Goal: Information Seeking & Learning: Find specific fact

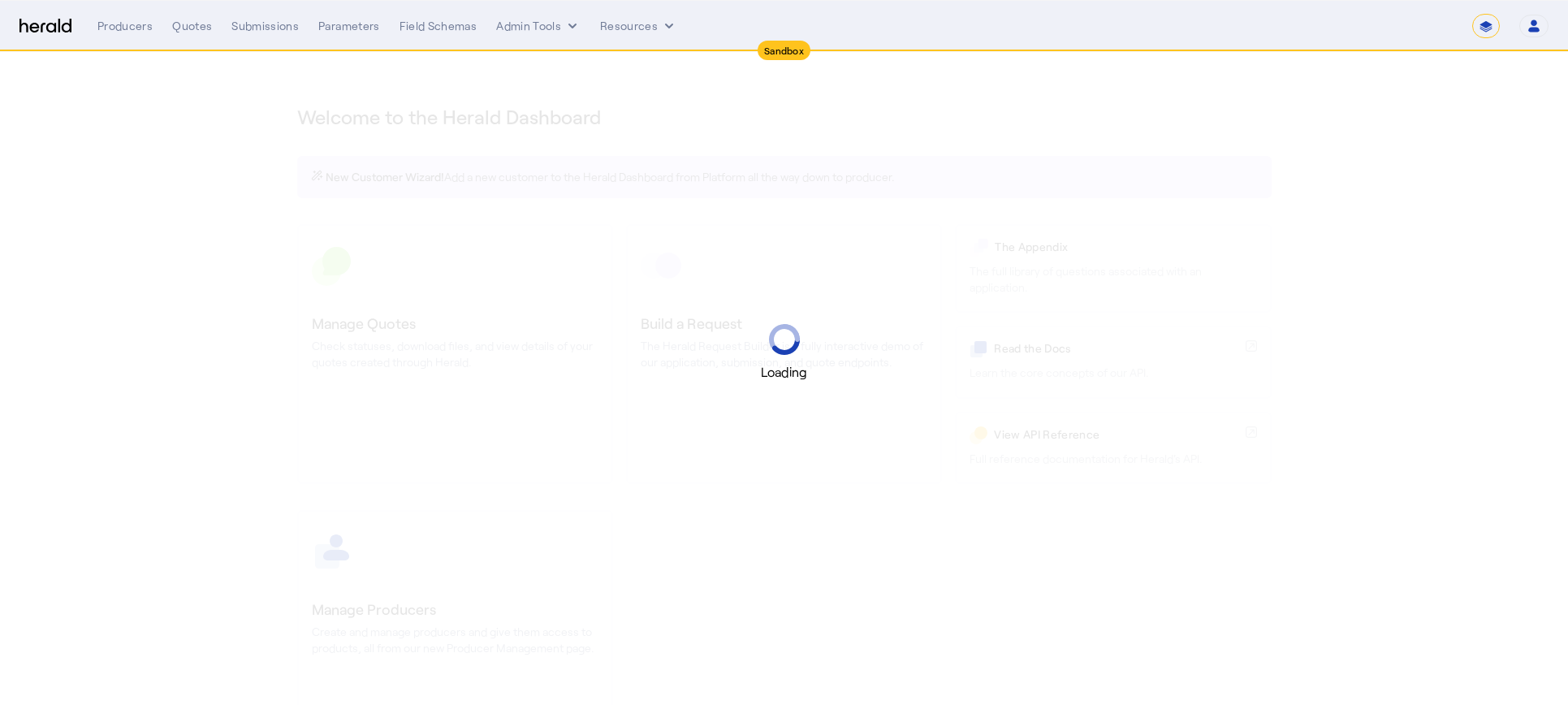
select select "*******"
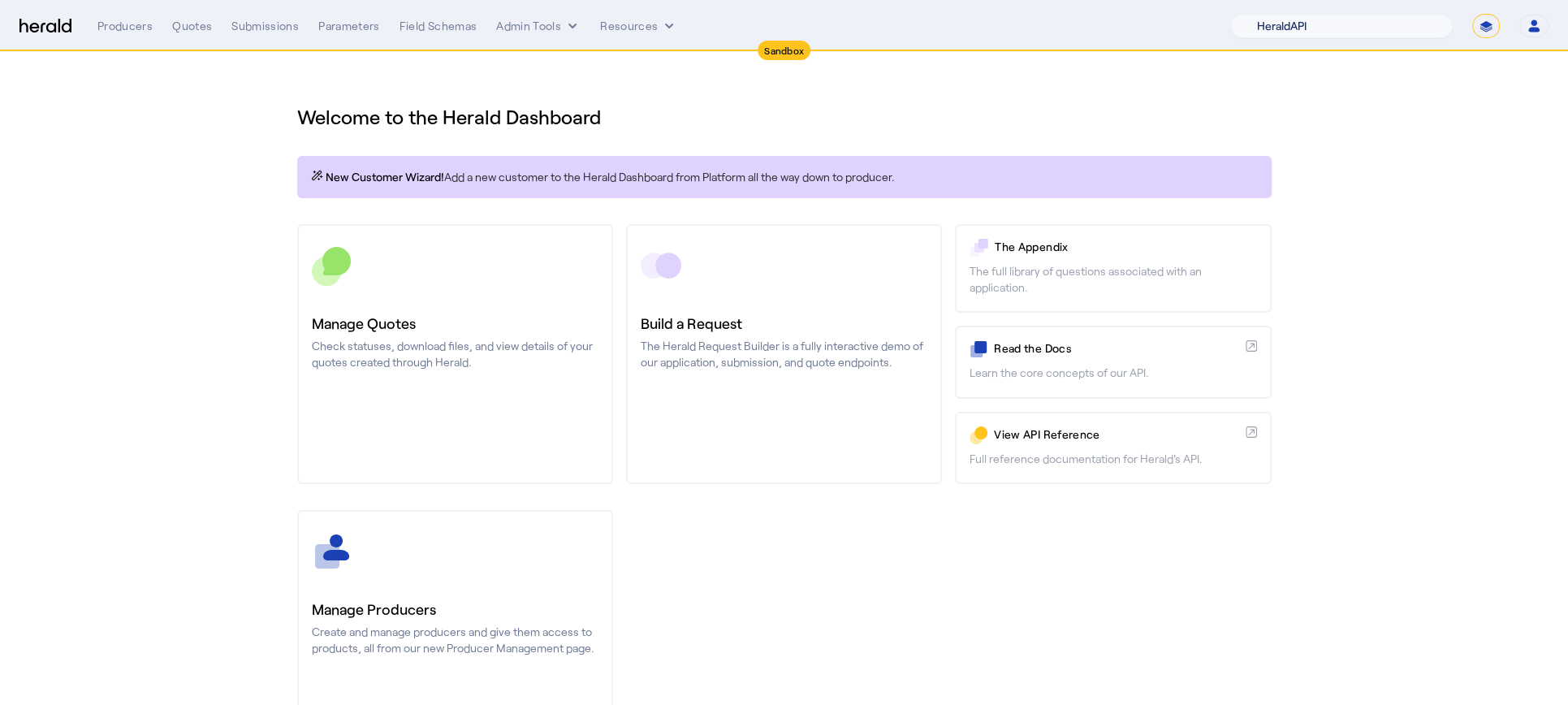
click at [1409, 23] on select "1Fort Acrisure Acturis Affinity Advisors Affinity Risk Agentero AmWins Anzen Ao…" at bounding box center [1341, 25] width 223 height 24
select select "pfm_h3db_crc"
click at [1271, 14] on select "1Fort Acrisure Acturis Affinity Advisors Affinity Risk Agentero AmWins Anzen Ao…" at bounding box center [1341, 25] width 223 height 24
click at [229, 144] on div "You are now impersonating the CRC platform." at bounding box center [784, 352] width 1568 height 705
click at [186, 23] on div "You are now impersonating the CRC platform." at bounding box center [784, 352] width 1568 height 705
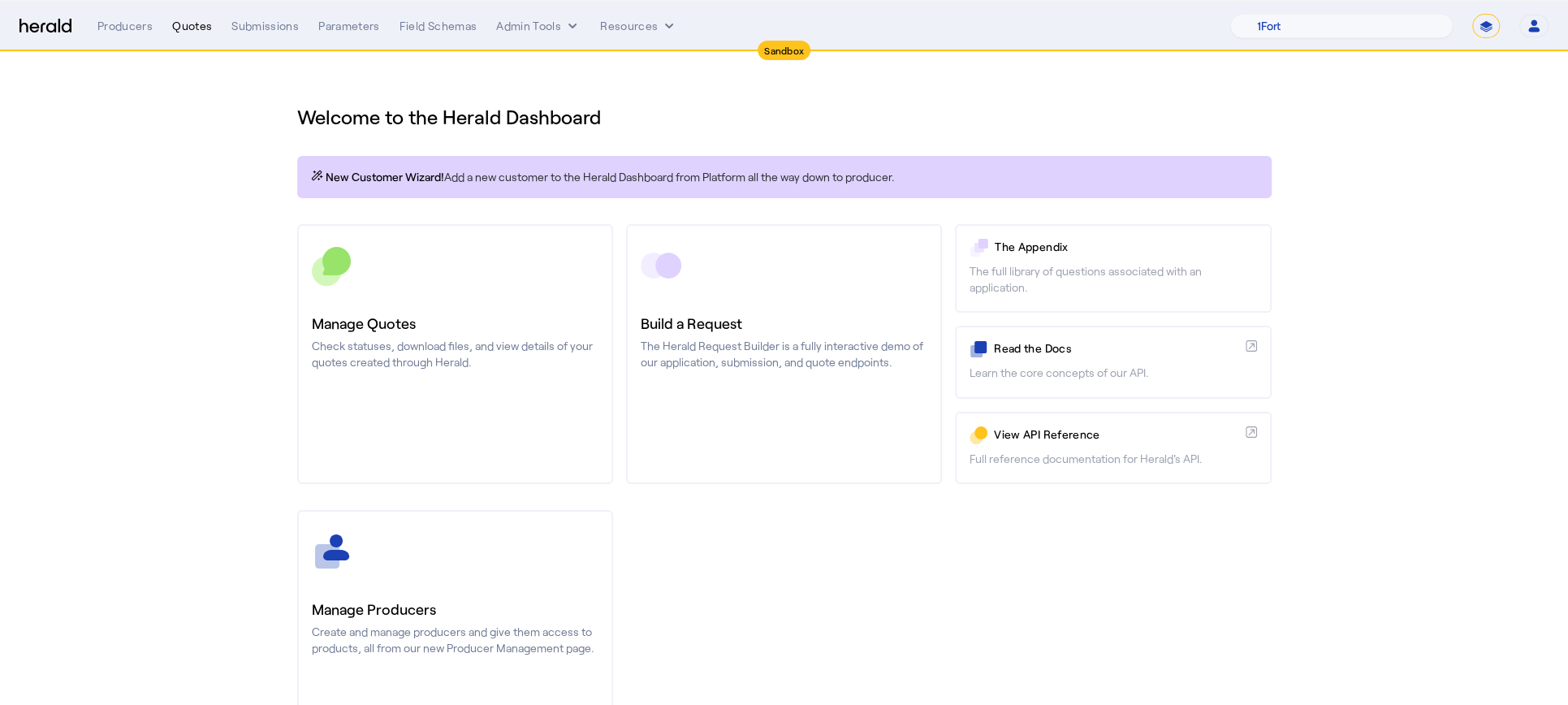
click at [185, 28] on div "Quotes" at bounding box center [192, 25] width 40 height 17
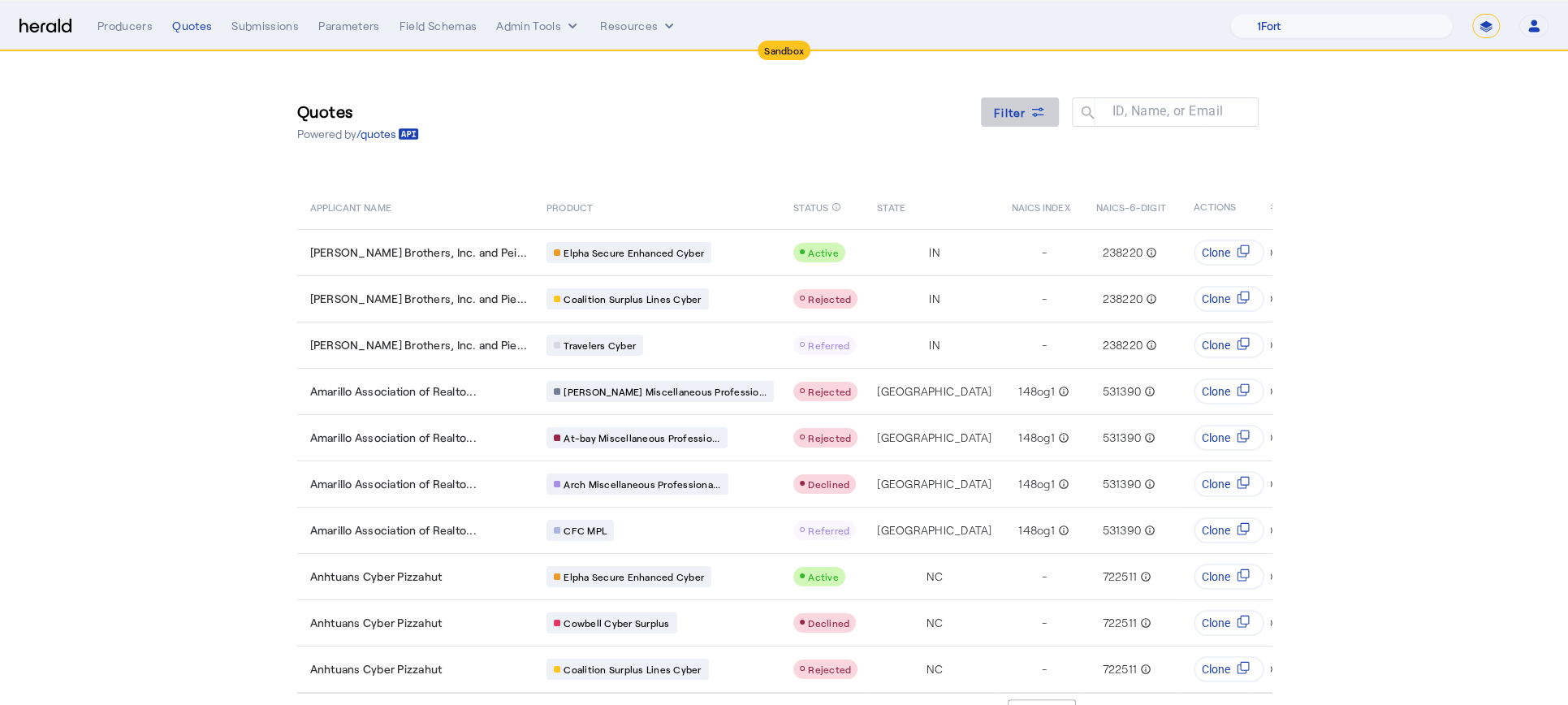
click at [1008, 111] on span "Filter" at bounding box center [1009, 111] width 32 height 17
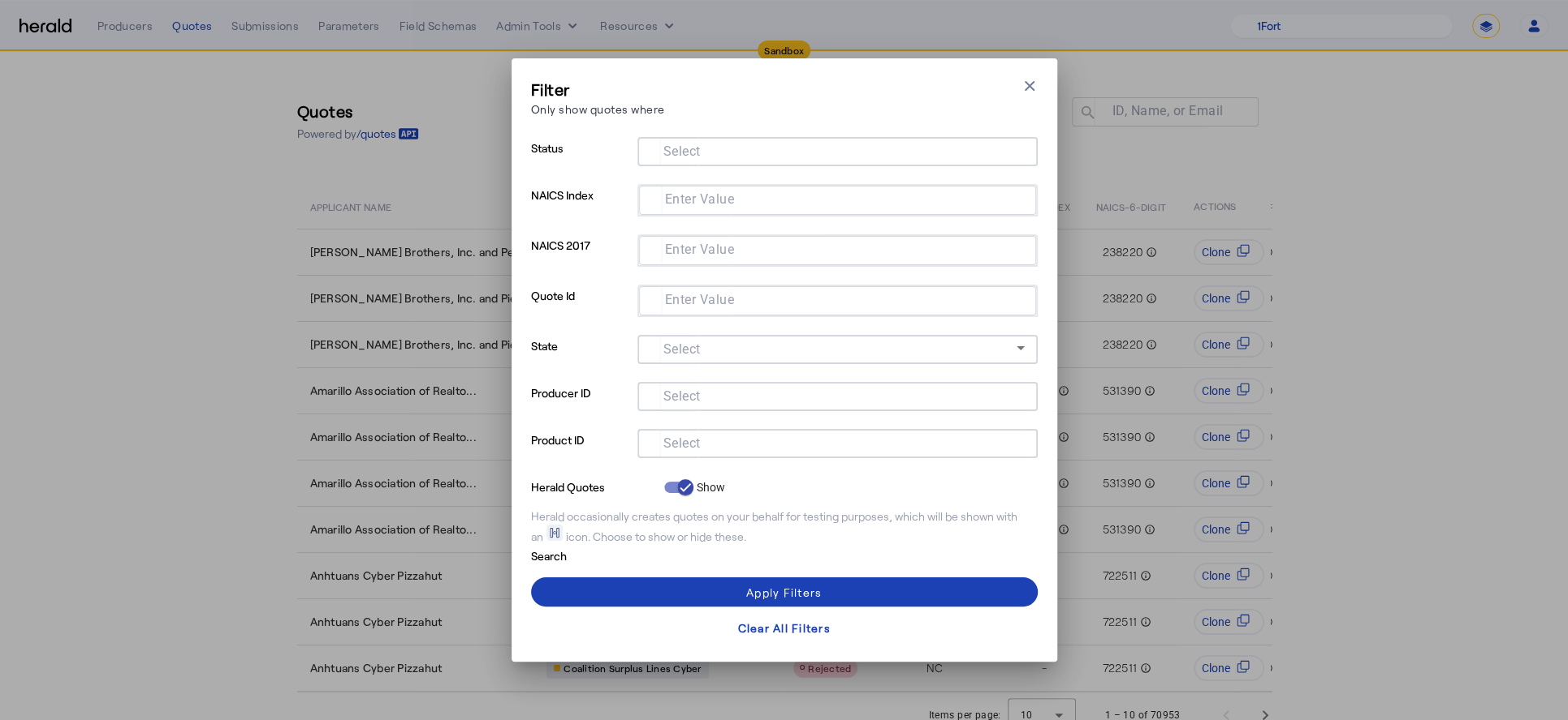
click at [750, 446] on input "Select" at bounding box center [834, 443] width 368 height 20
type input "*******"
click at [902, 587] on span at bounding box center [784, 592] width 506 height 39
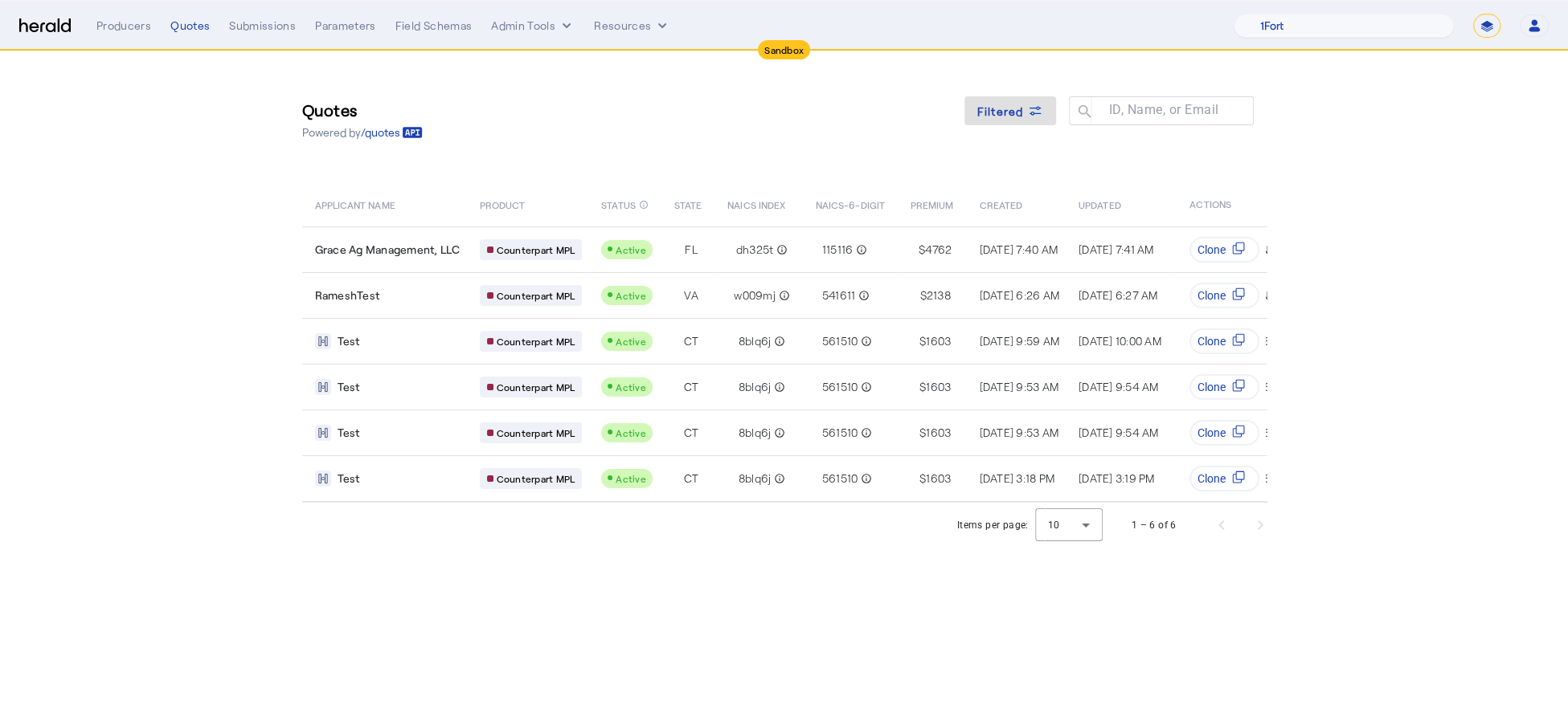
click at [718, 574] on body "Sandbox Menu Producers Quotes Submissions Parameters Field Schemas Admin Tools …" at bounding box center [784, 356] width 1568 height 713
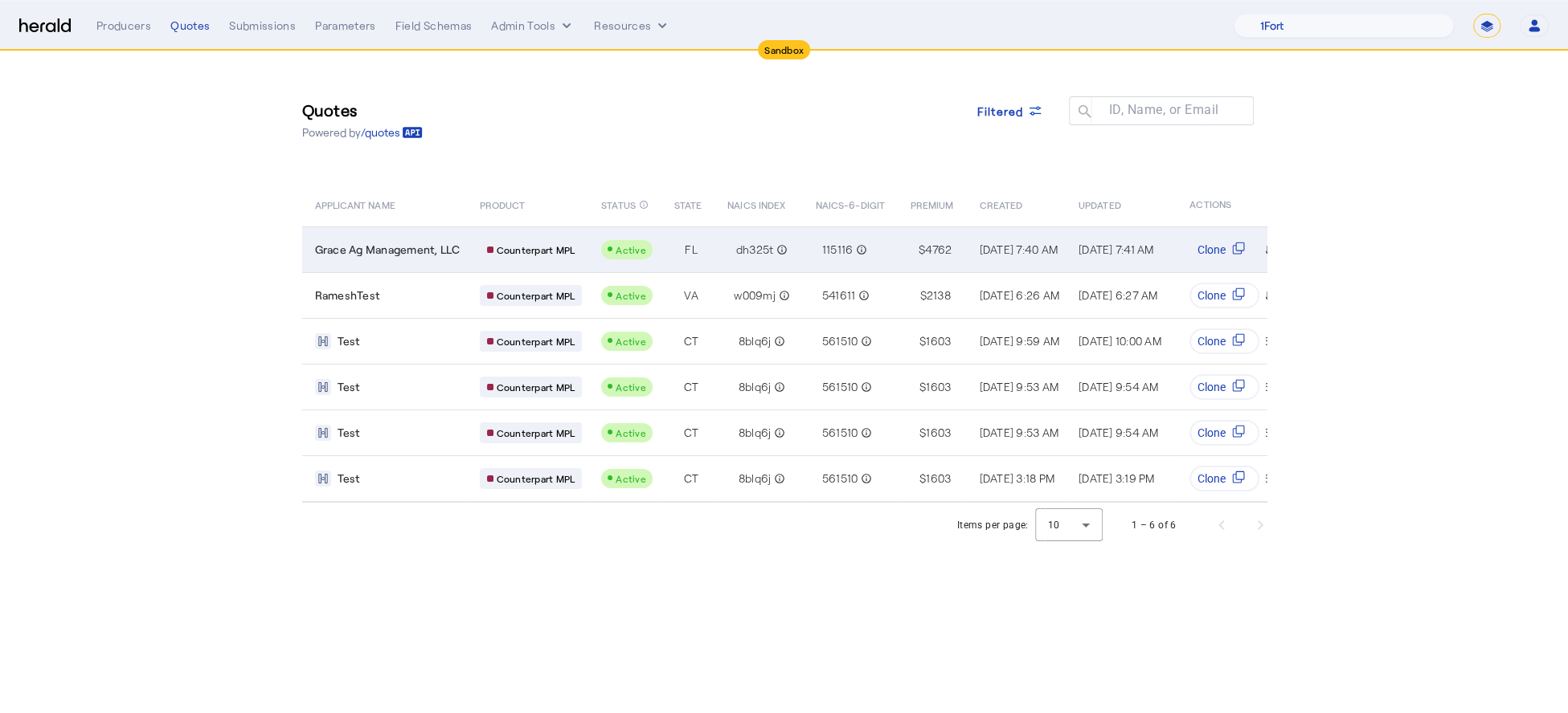
click at [435, 258] on td "Grace Ag Management, LLC" at bounding box center [384, 249] width 165 height 45
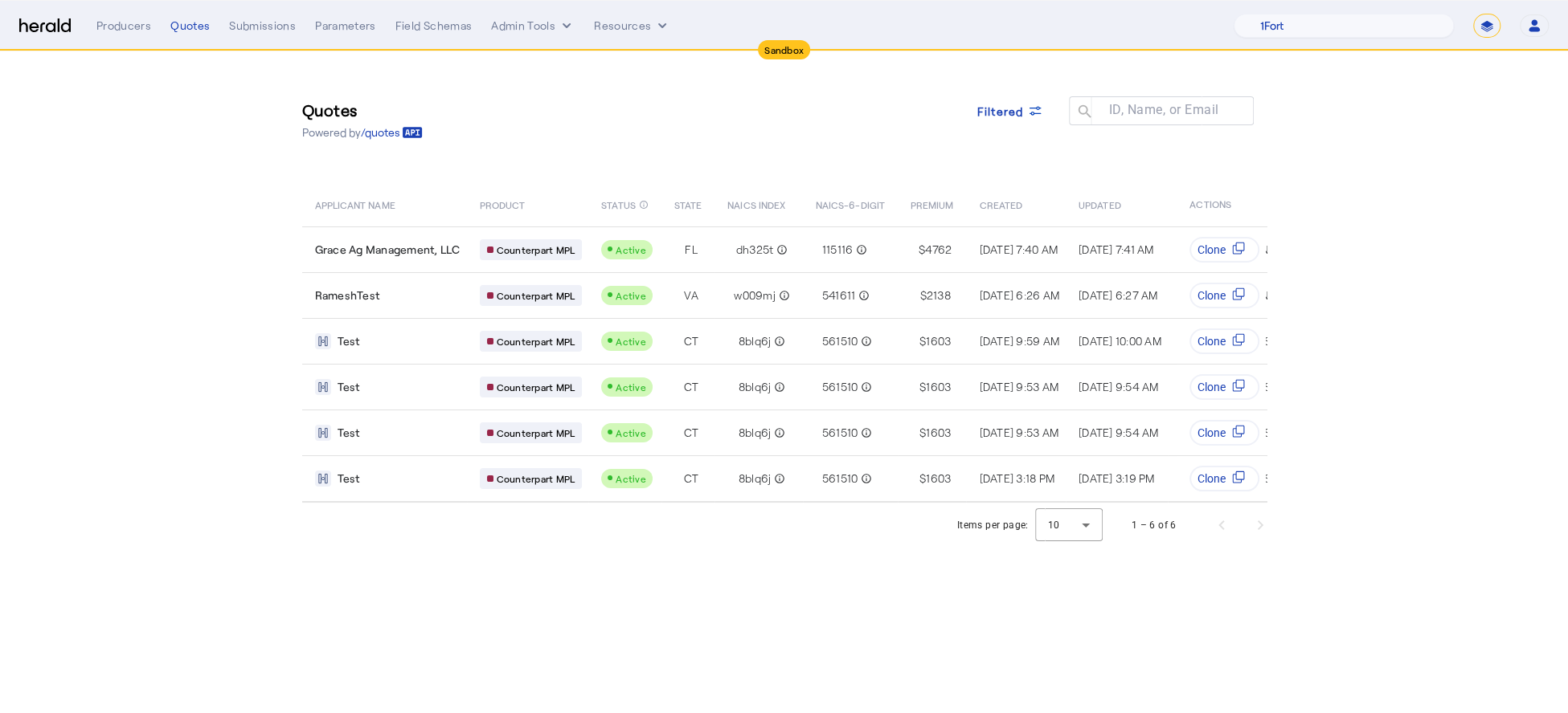
click at [53, 25] on img at bounding box center [45, 26] width 51 height 15
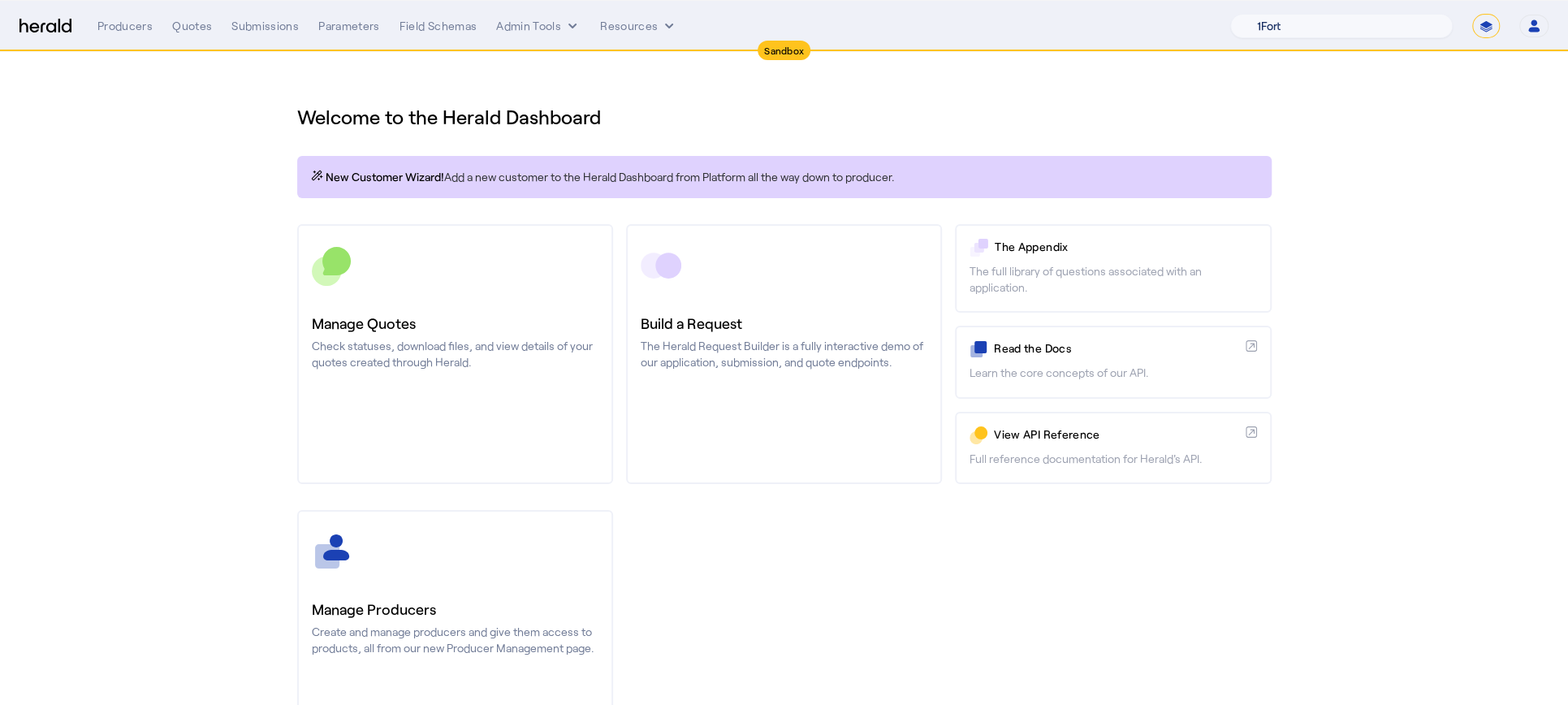
click at [1391, 24] on select "1Fort Acrisure Acturis Affinity Advisors Affinity Risk Agentero AmWins Anzen Ao…" at bounding box center [1341, 25] width 223 height 24
click at [1271, 14] on select "1Fort Acrisure Acturis Affinity Advisors Affinity Risk Agentero AmWins Anzen Ao…" at bounding box center [1341, 25] width 223 height 24
click at [1459, 182] on section "Welcome to the Herald Dashboard New Customer Wizard! Add a new customer to the …" at bounding box center [784, 426] width 1568 height 750
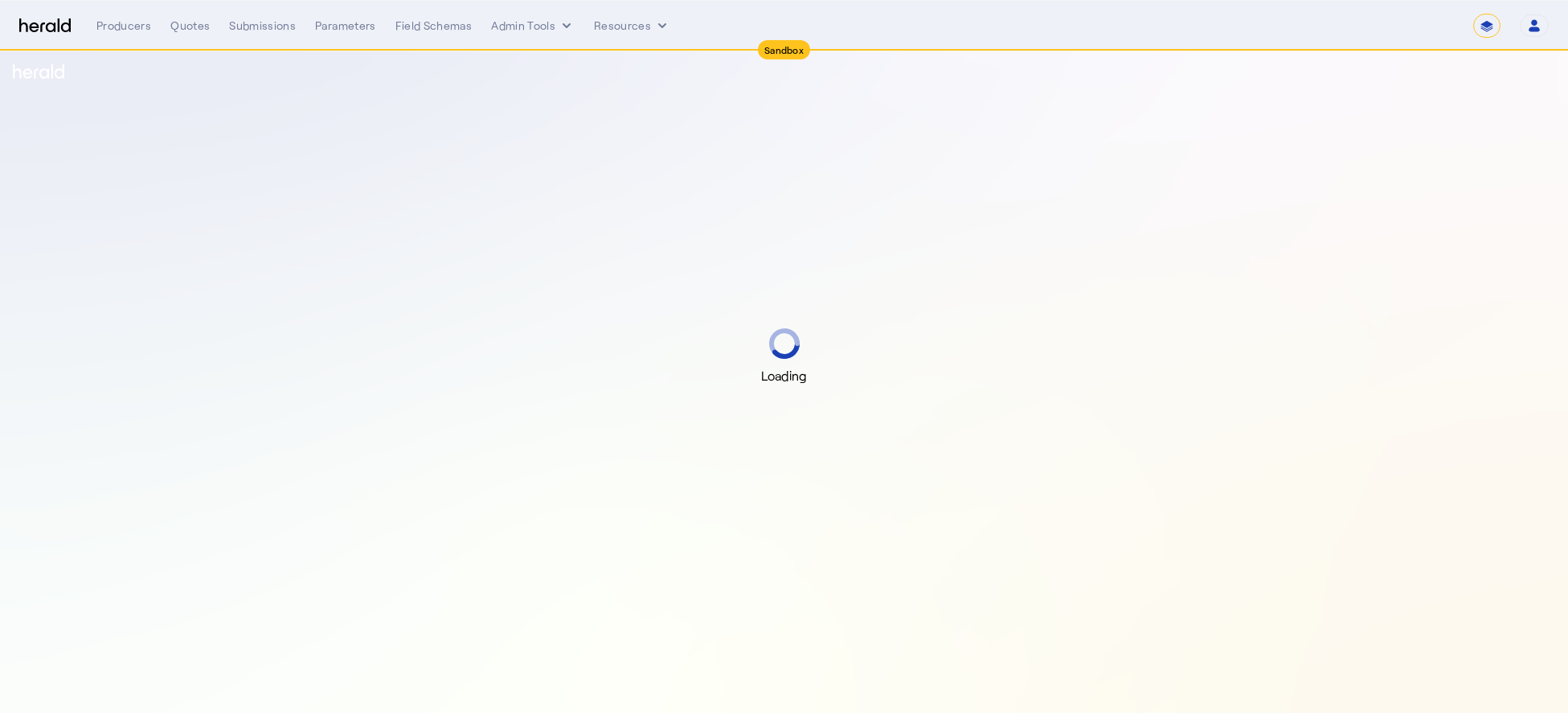
select select "*******"
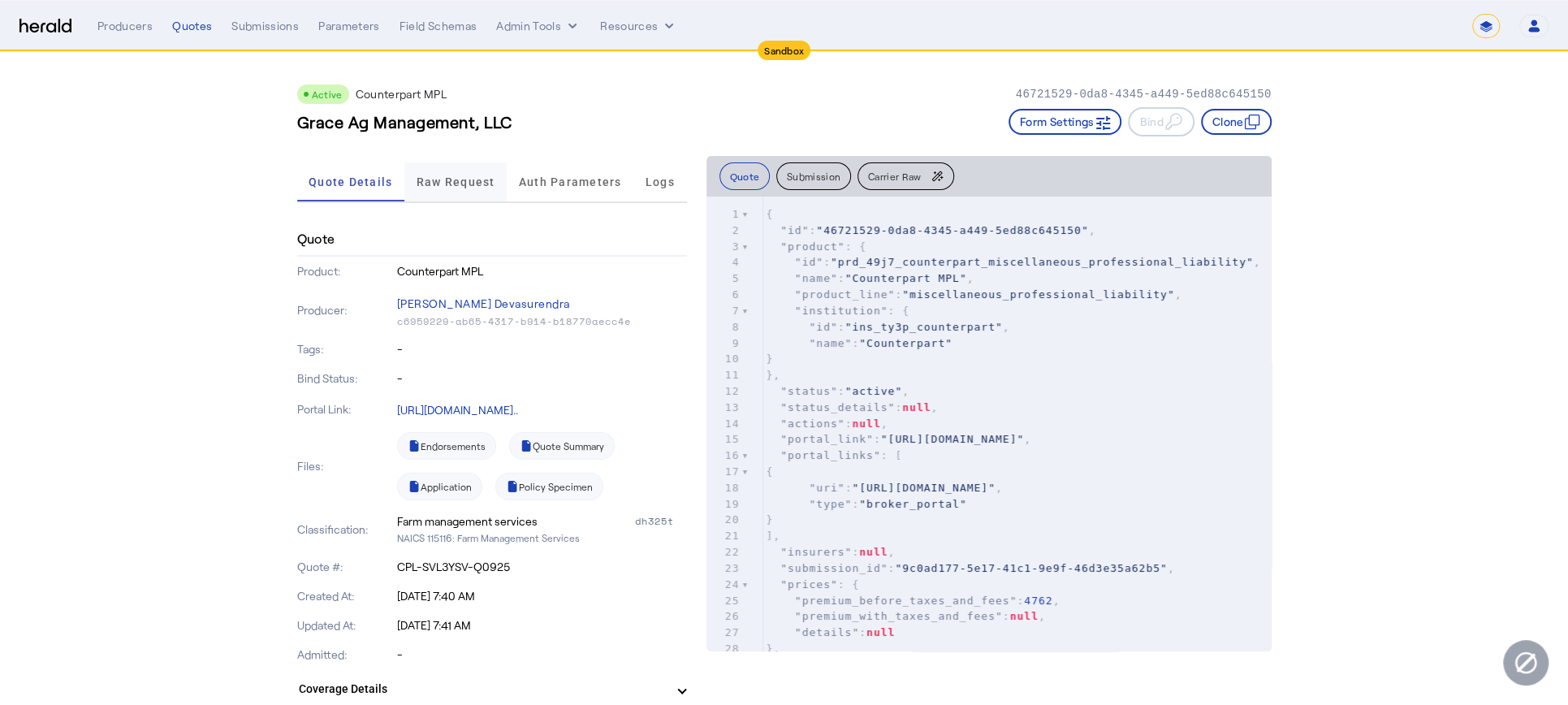
click at [433, 193] on span "Raw Request" at bounding box center [456, 182] width 79 height 39
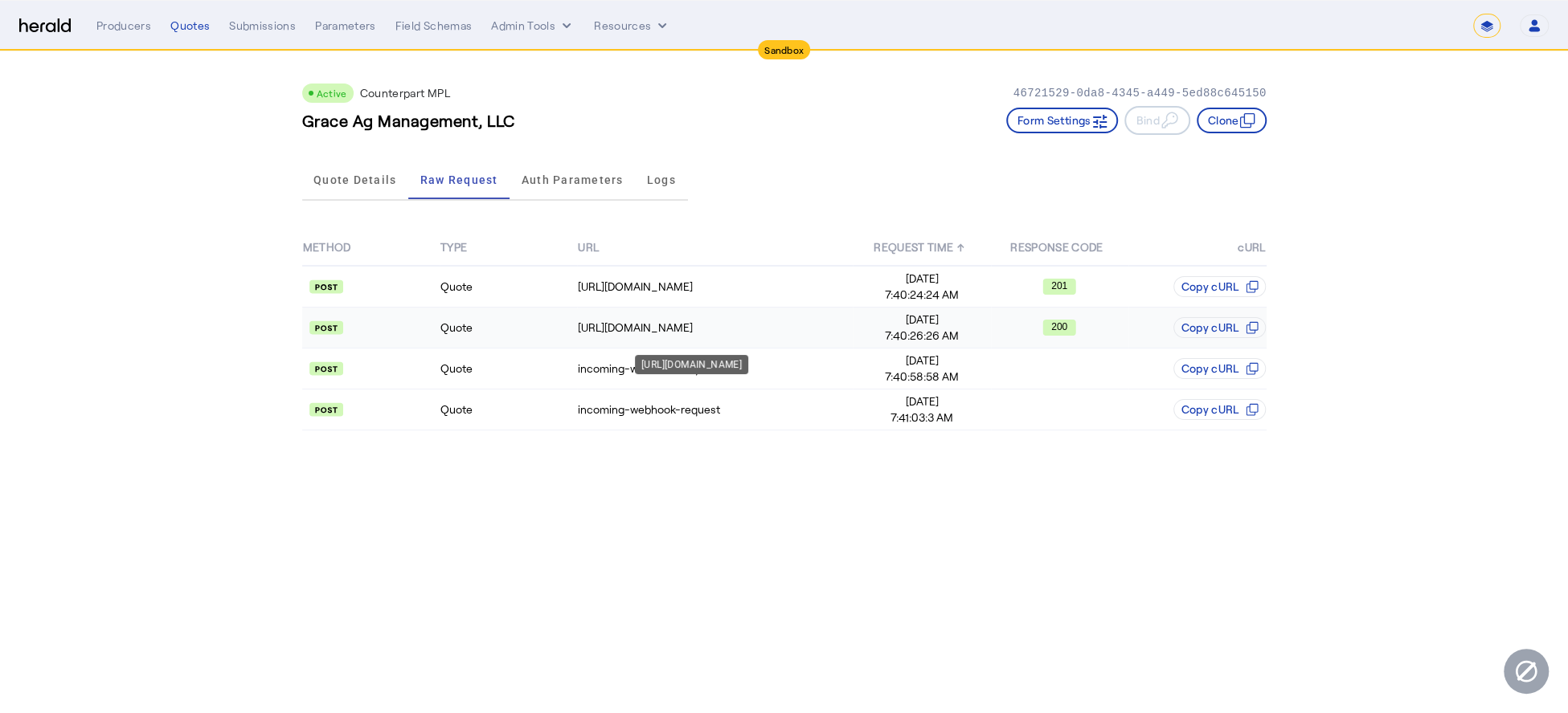
click at [682, 315] on td "[URL][DOMAIN_NAME]" at bounding box center [714, 328] width 276 height 41
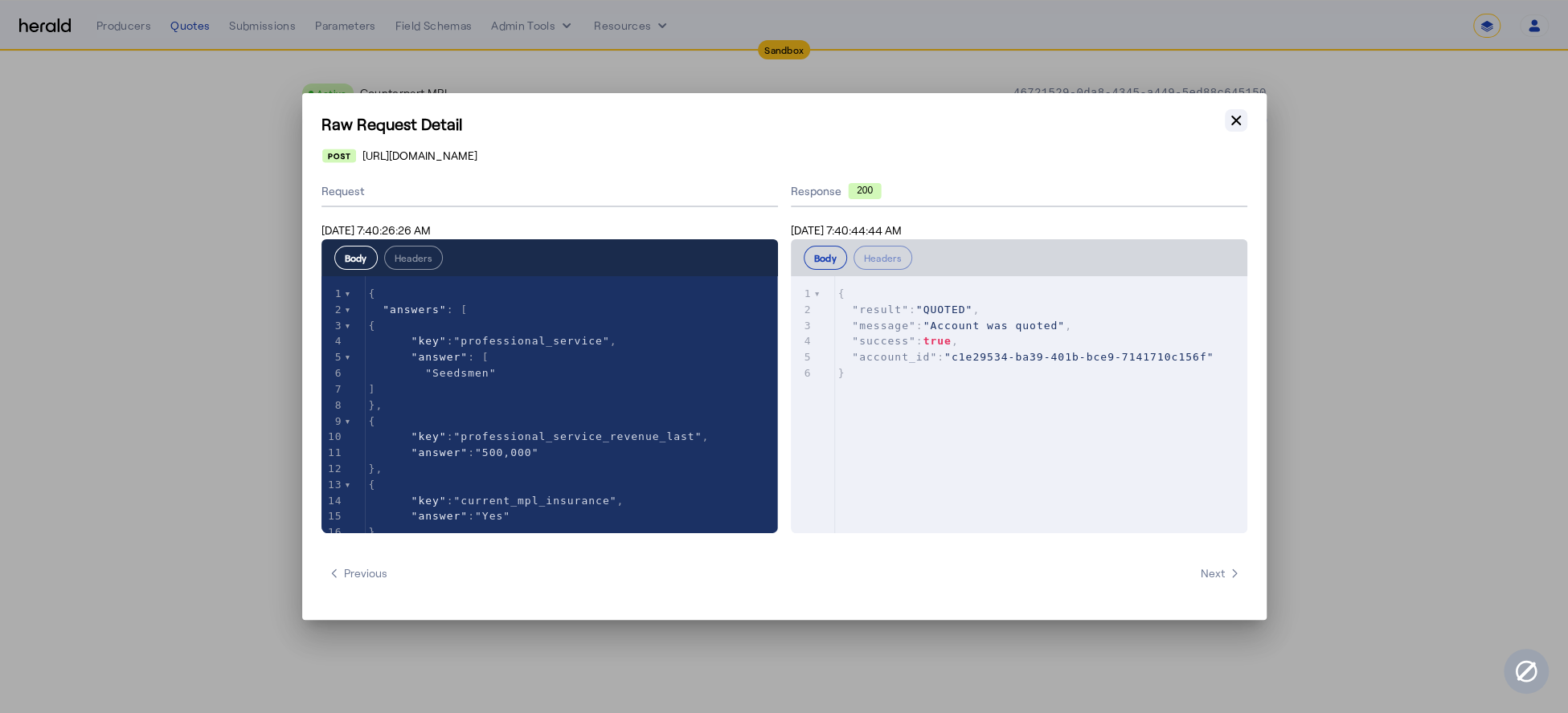
click at [1235, 127] on icon "button" at bounding box center [1236, 120] width 16 height 16
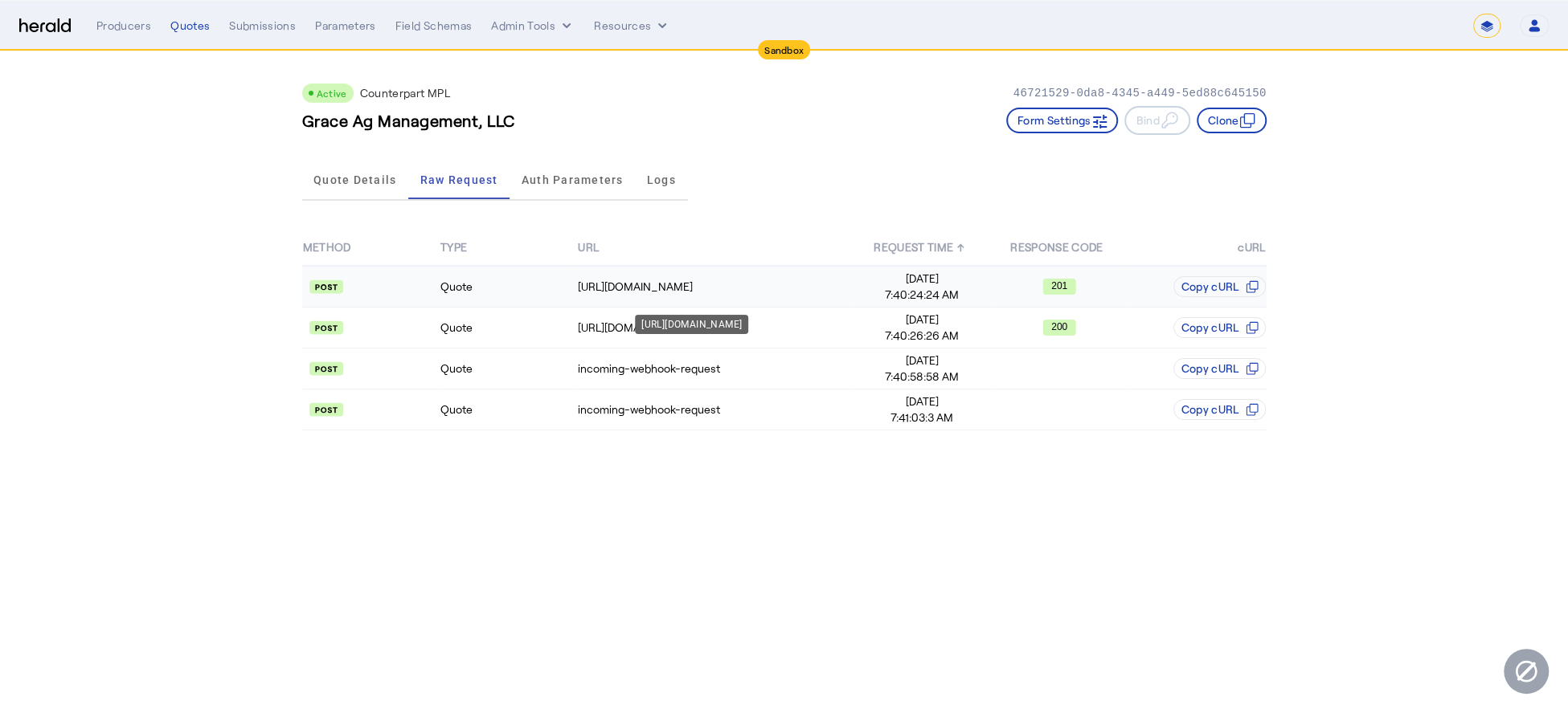
click at [747, 284] on div "[URL][DOMAIN_NAME]" at bounding box center [714, 286] width 274 height 16
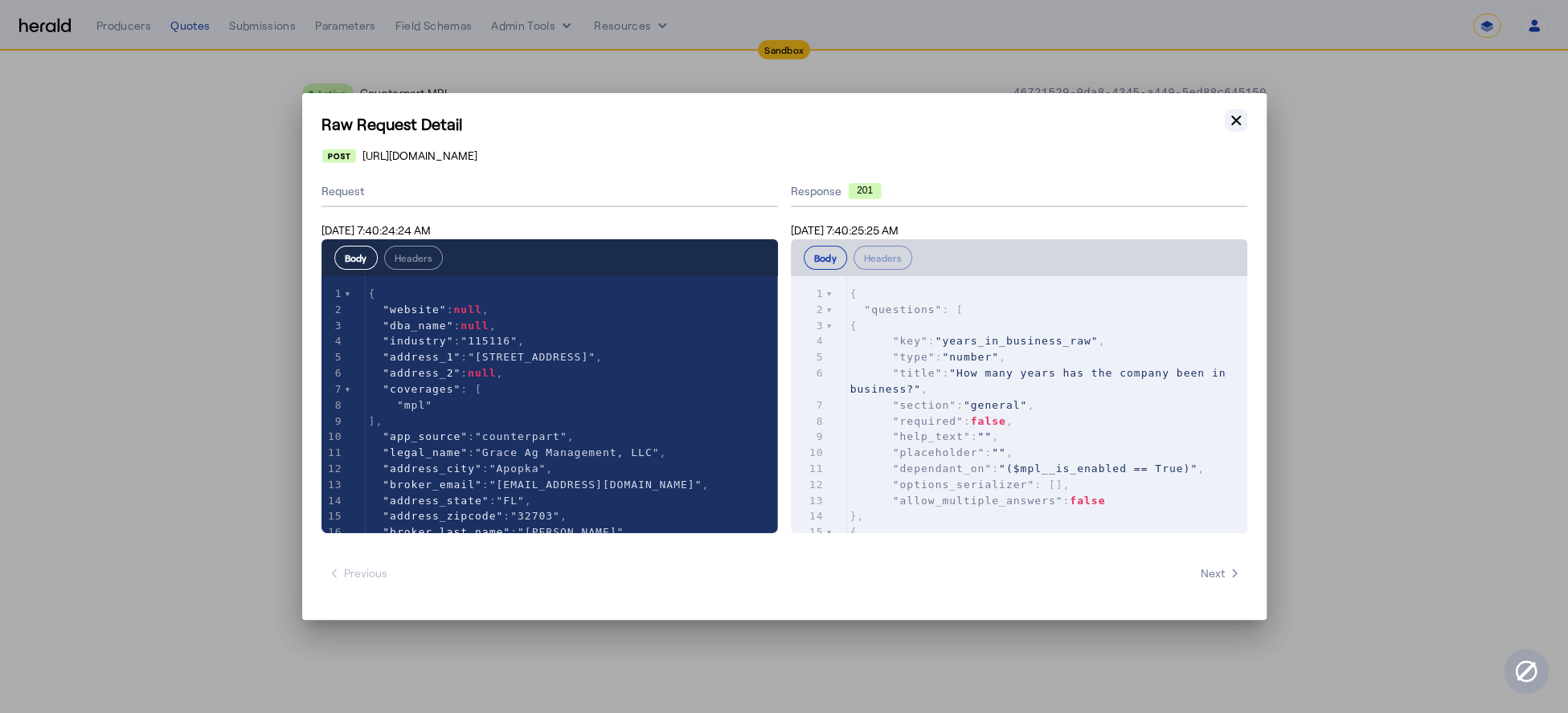
click at [1241, 124] on icon "button" at bounding box center [1236, 120] width 16 height 16
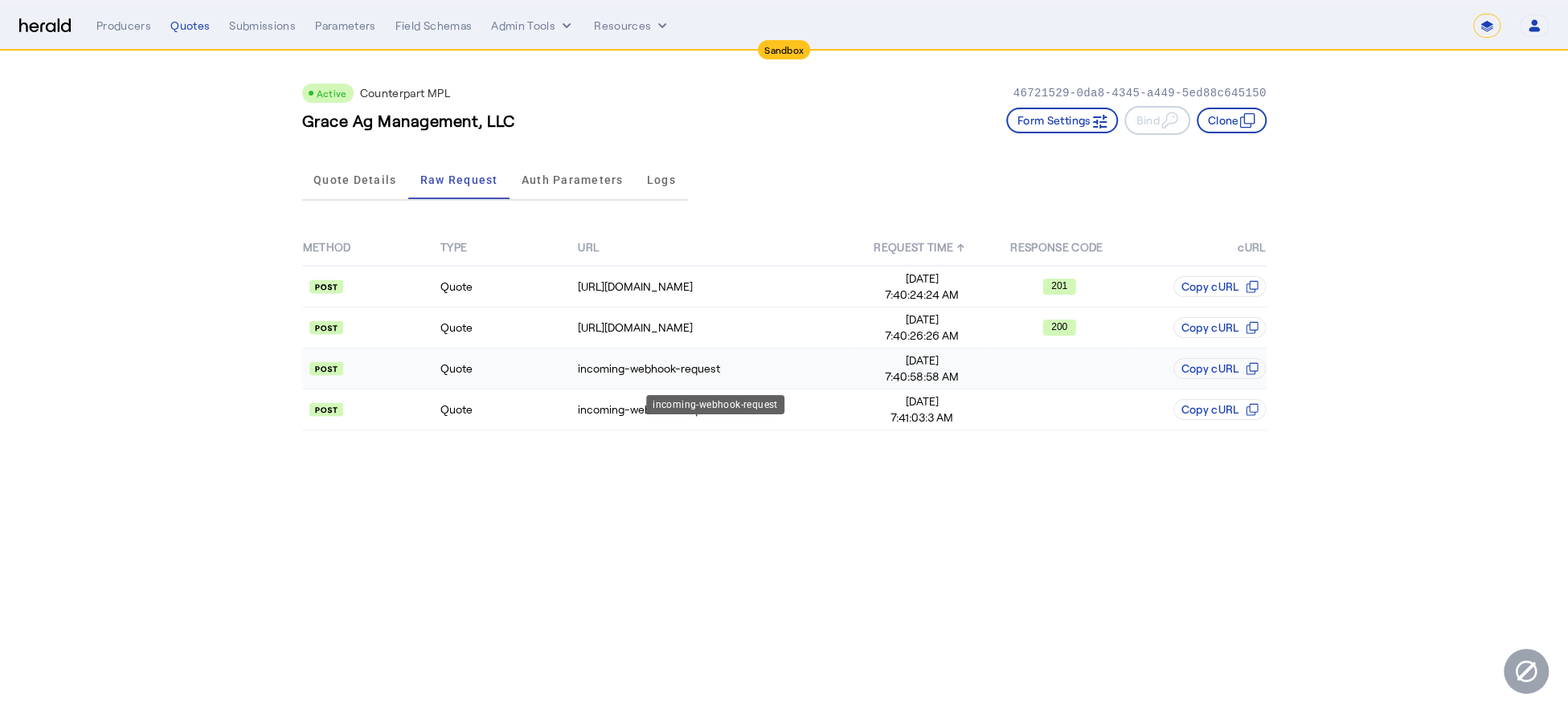
click at [718, 369] on div "incoming-webhook-request" at bounding box center [714, 369] width 274 height 16
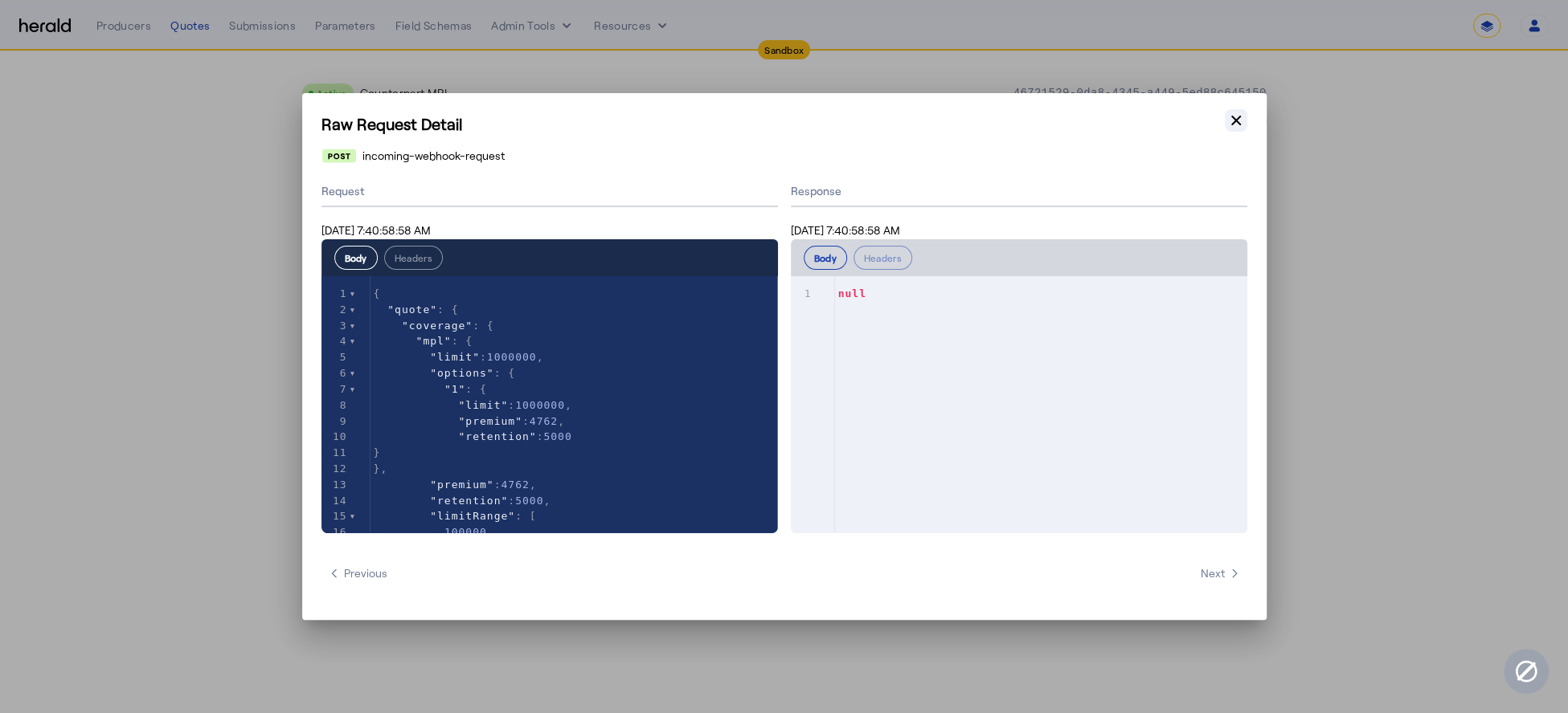
click at [1230, 128] on icon "button" at bounding box center [1236, 120] width 16 height 16
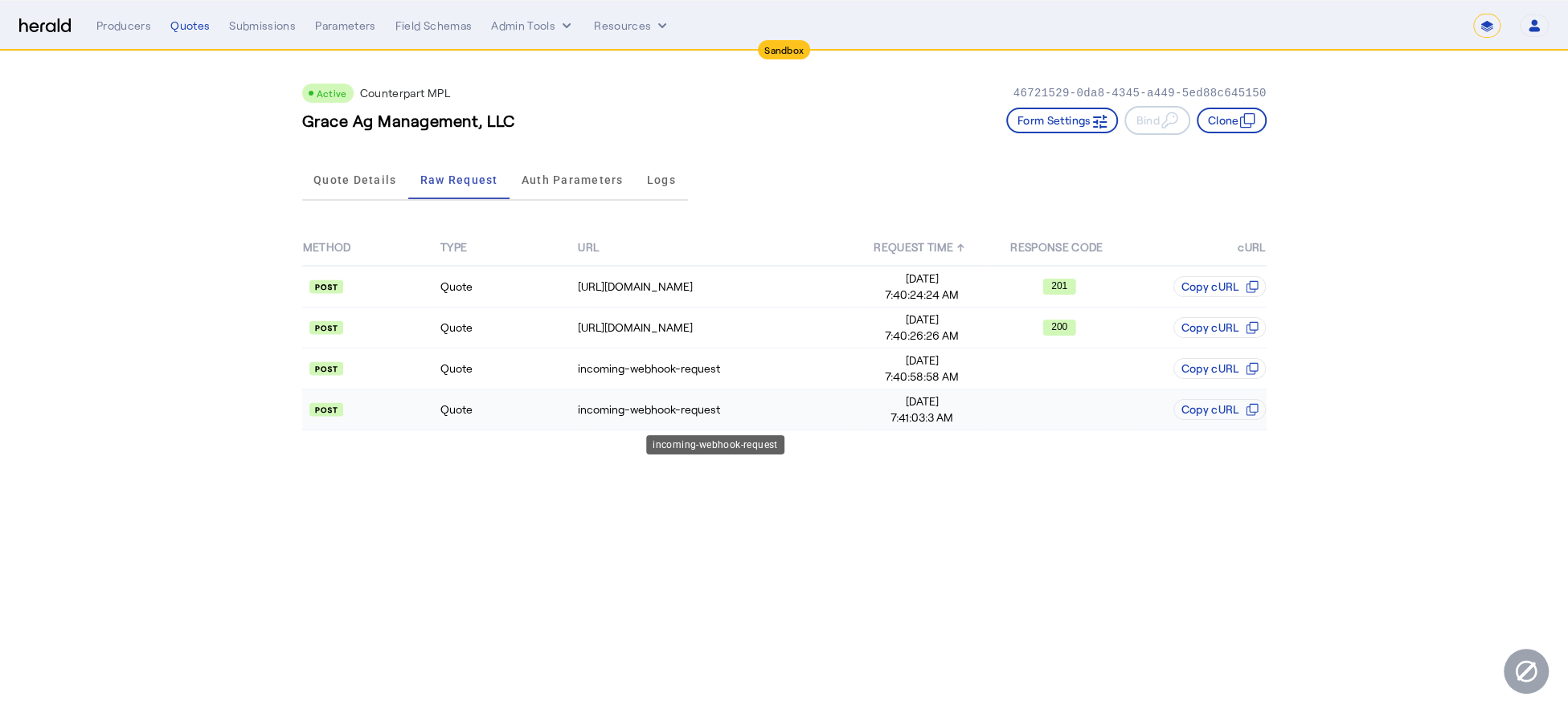
click at [690, 413] on div "incoming-webhook-request" at bounding box center [714, 409] width 274 height 16
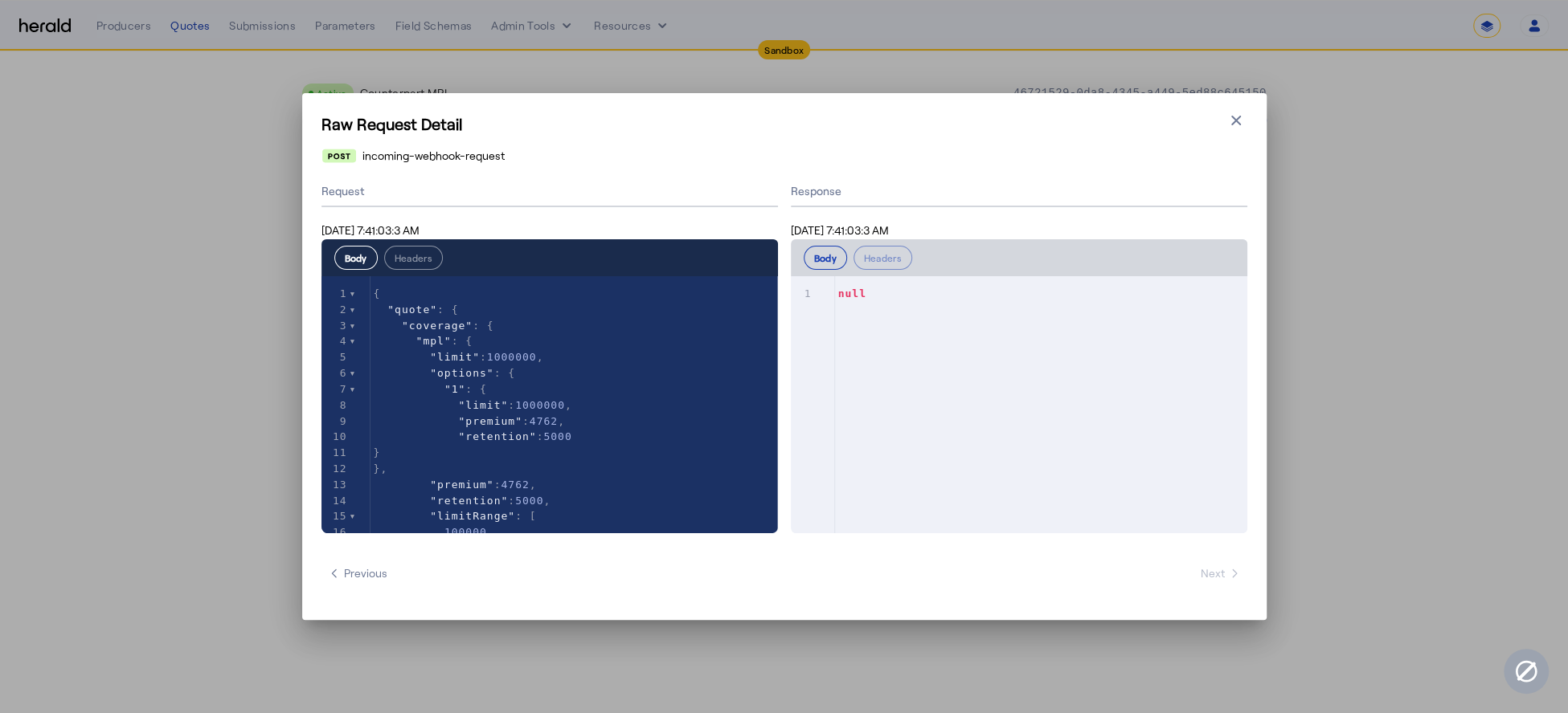
click at [1233, 132] on h1 "Raw Request Detail" at bounding box center [784, 123] width 926 height 22
click at [1237, 125] on icon "button" at bounding box center [1236, 120] width 16 height 16
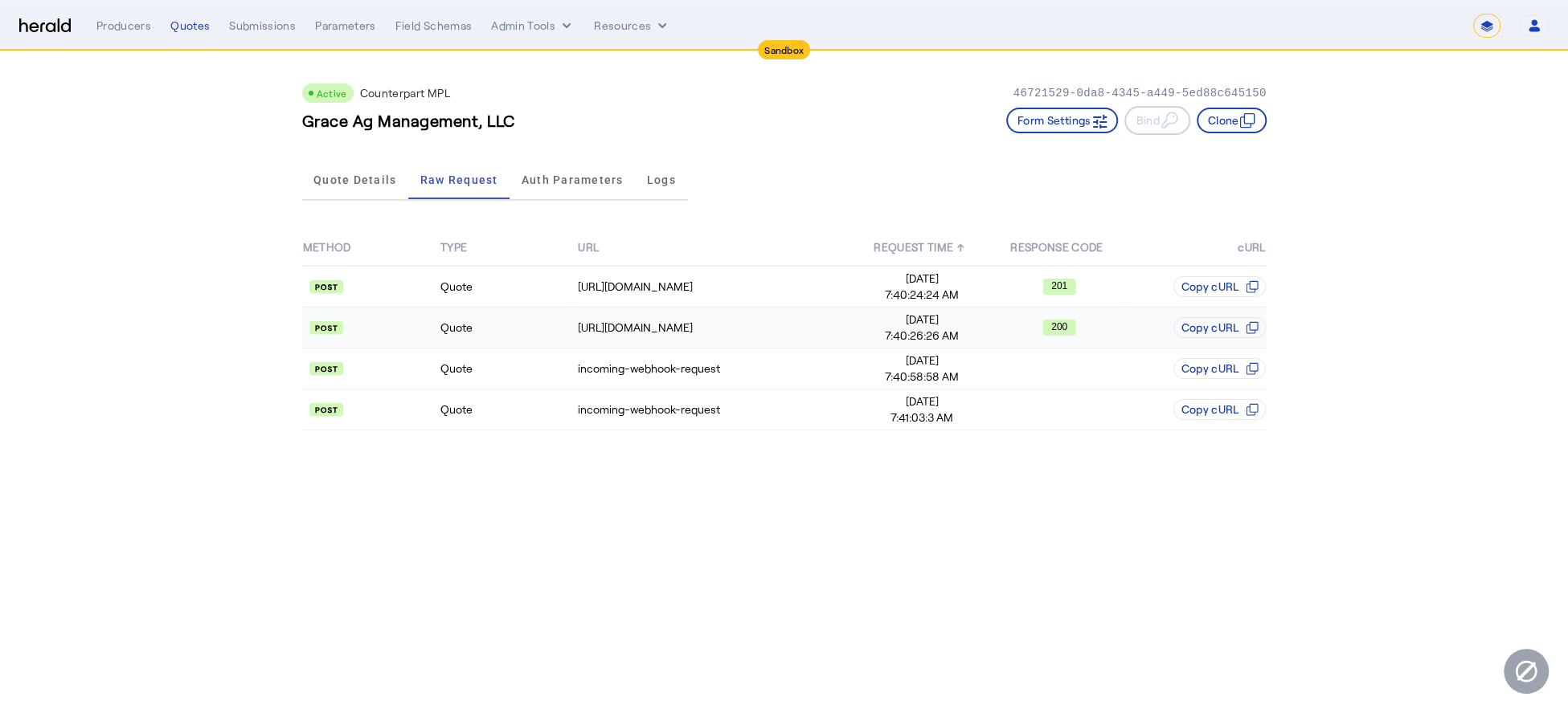
click at [875, 324] on span "Sep 11, 2025" at bounding box center [921, 319] width 136 height 16
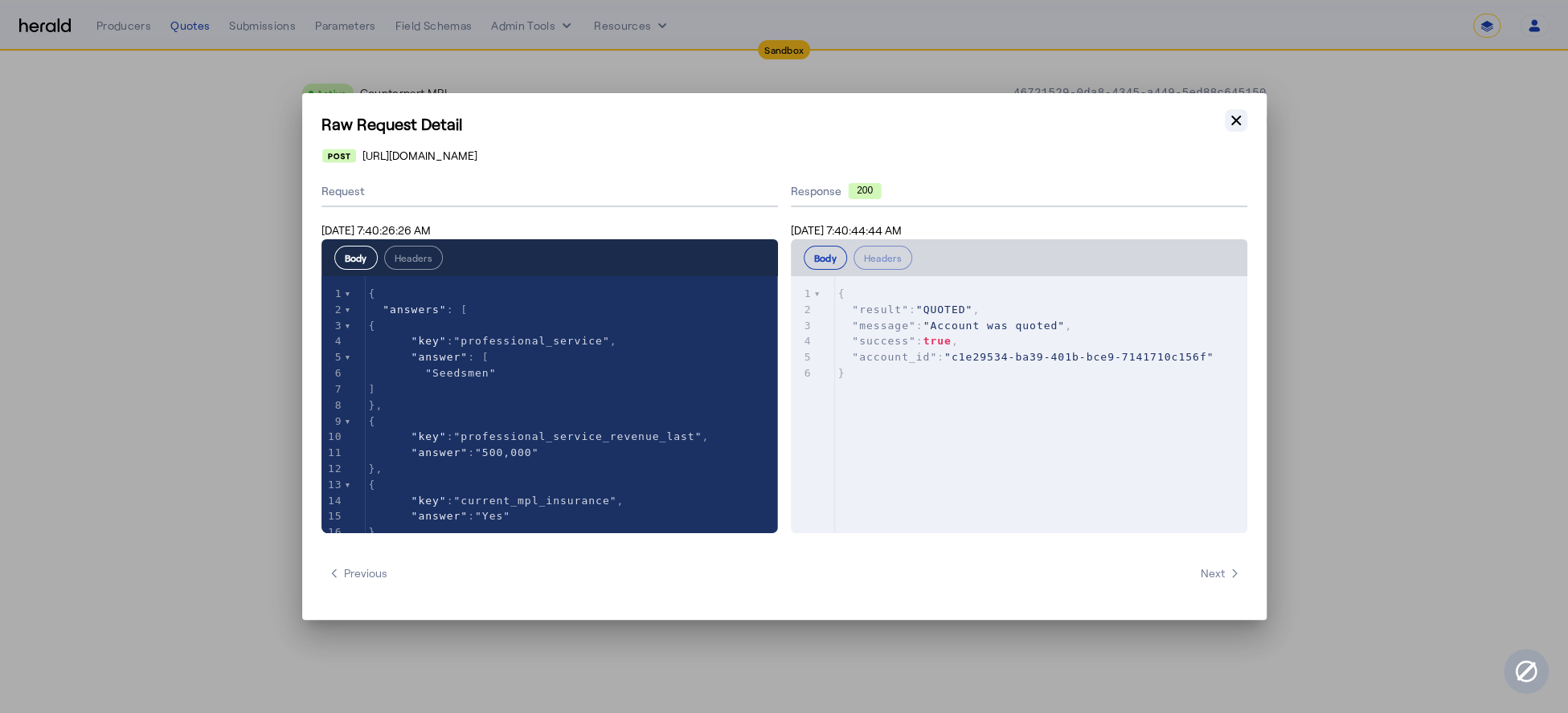
click at [1243, 124] on icon "button" at bounding box center [1236, 120] width 16 height 16
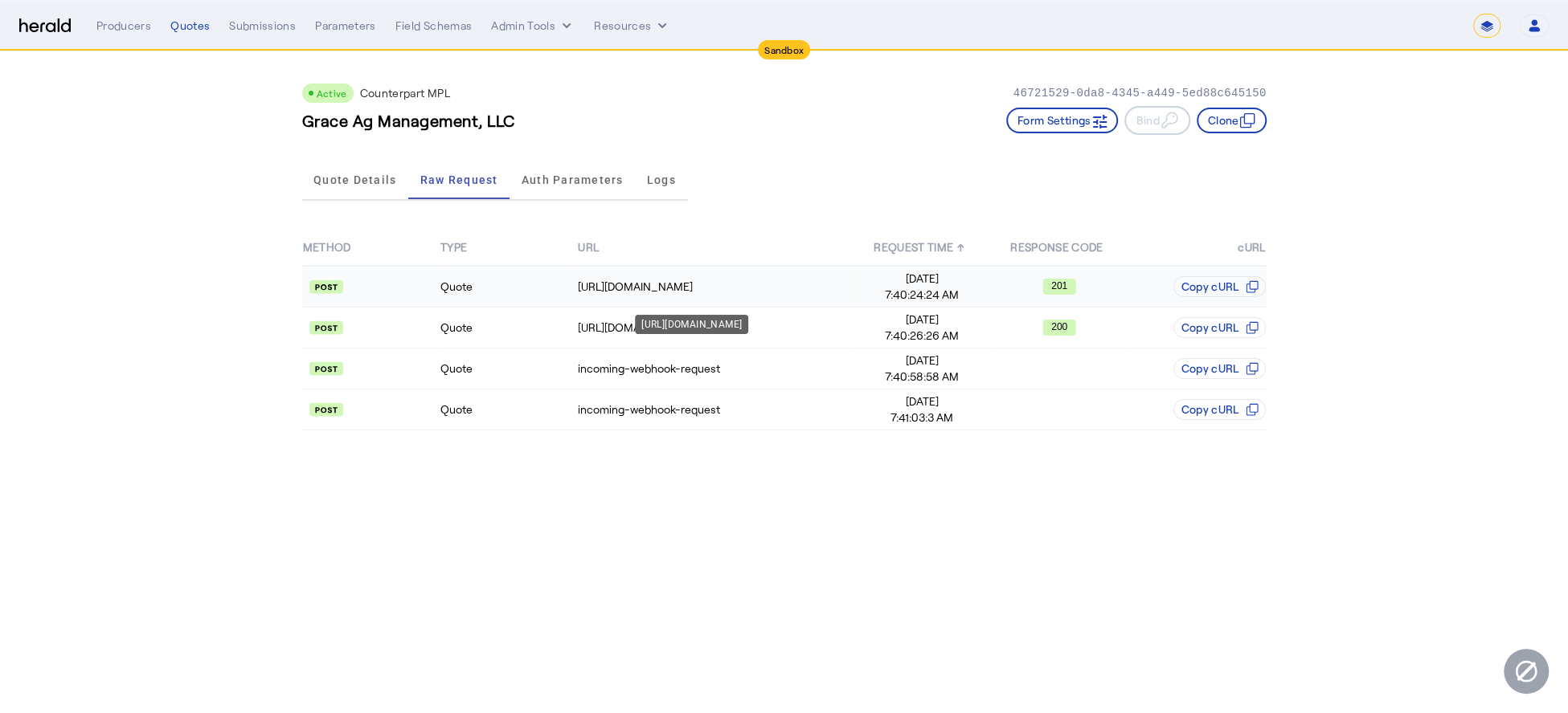
click at [757, 293] on div "https://sandbox-api.yourcounterpart.com/partners/v1/application/start" at bounding box center [714, 286] width 274 height 16
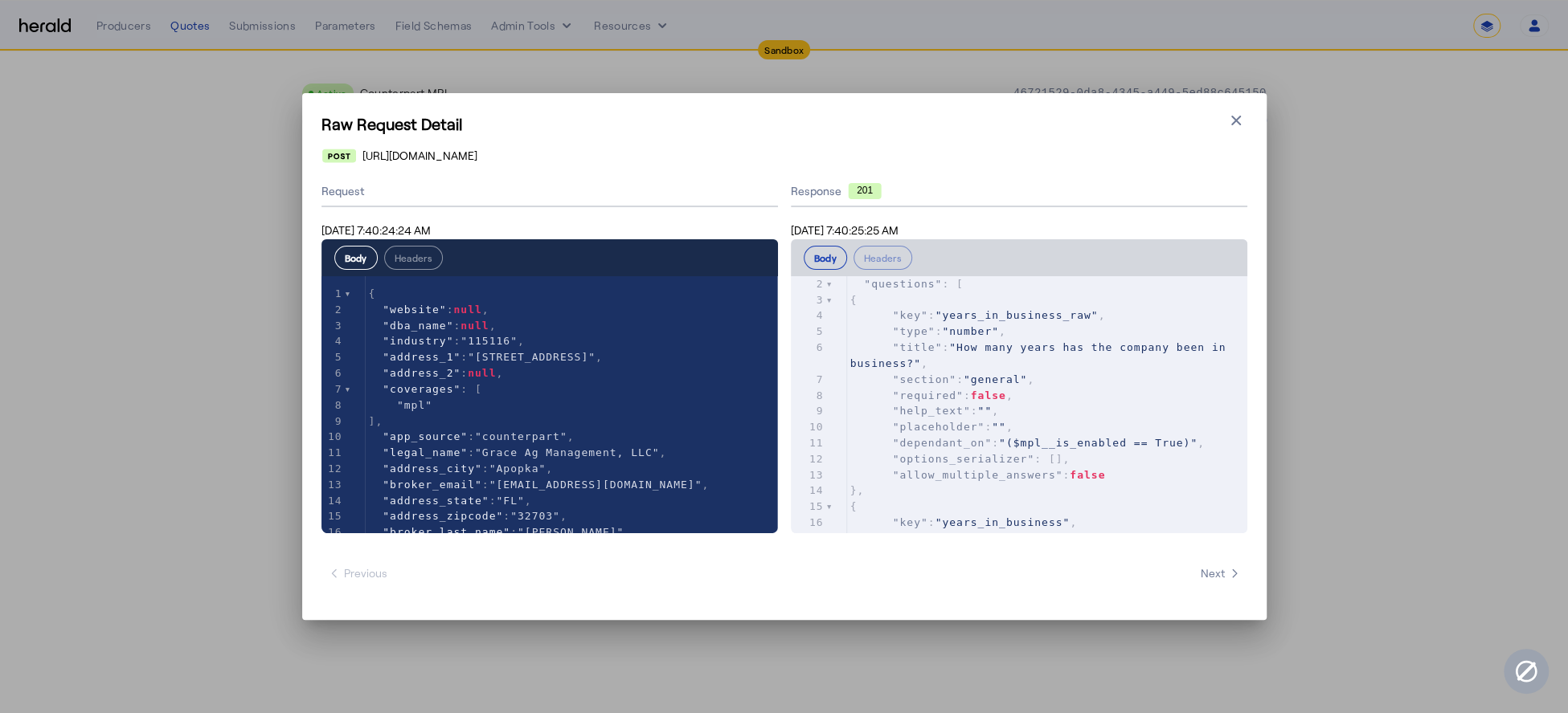
scroll to position [423, 0]
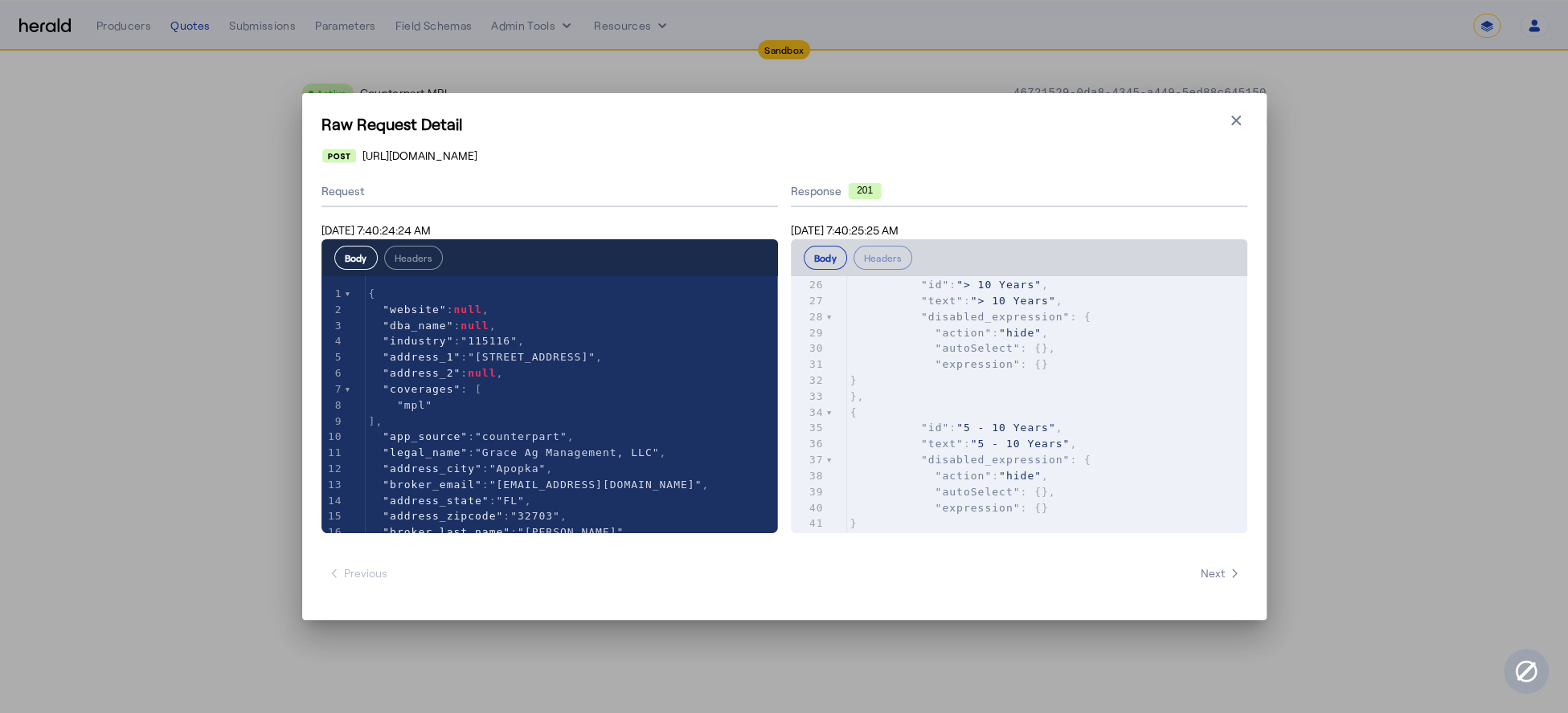
click at [1081, 389] on pre "}," at bounding box center [1047, 397] width 401 height 16
type input "*******"
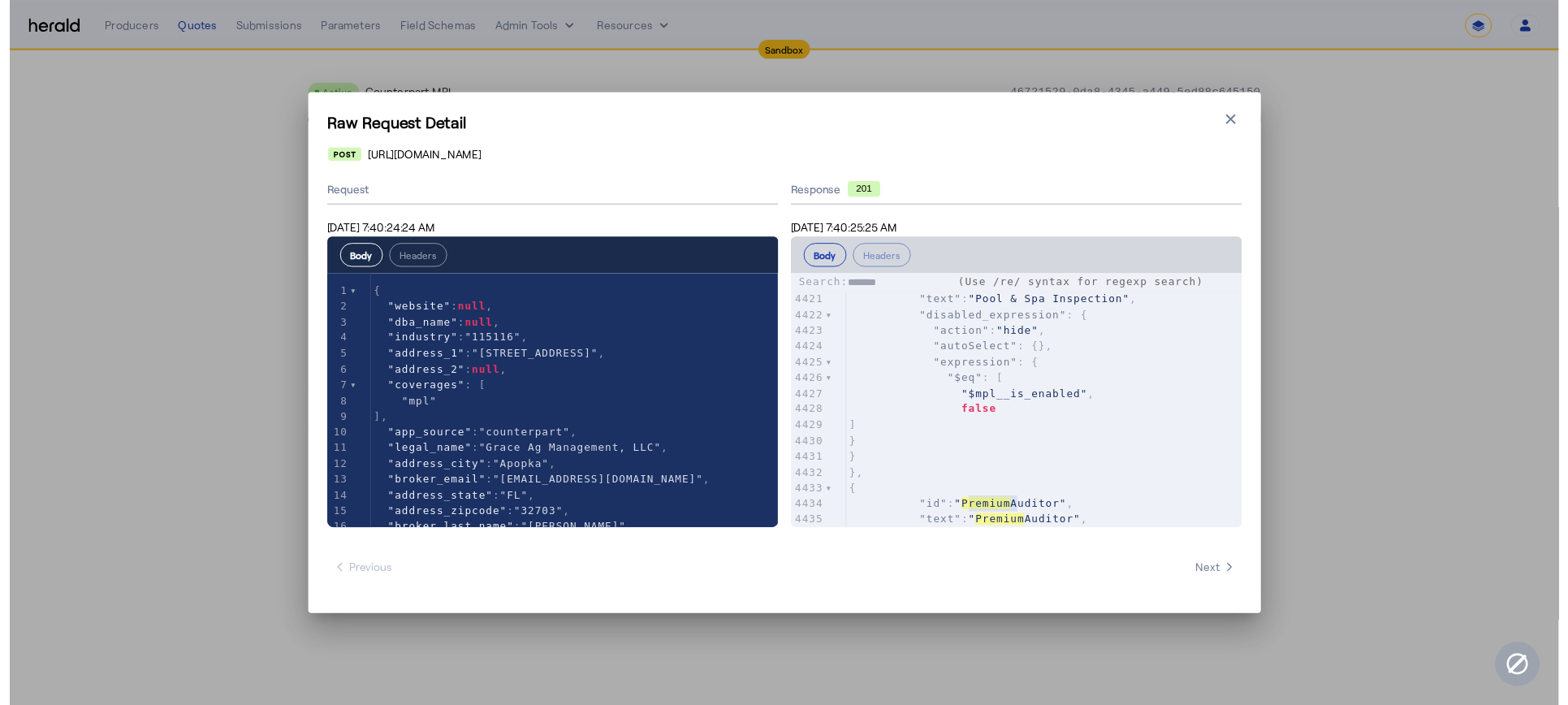
scroll to position [72529, 0]
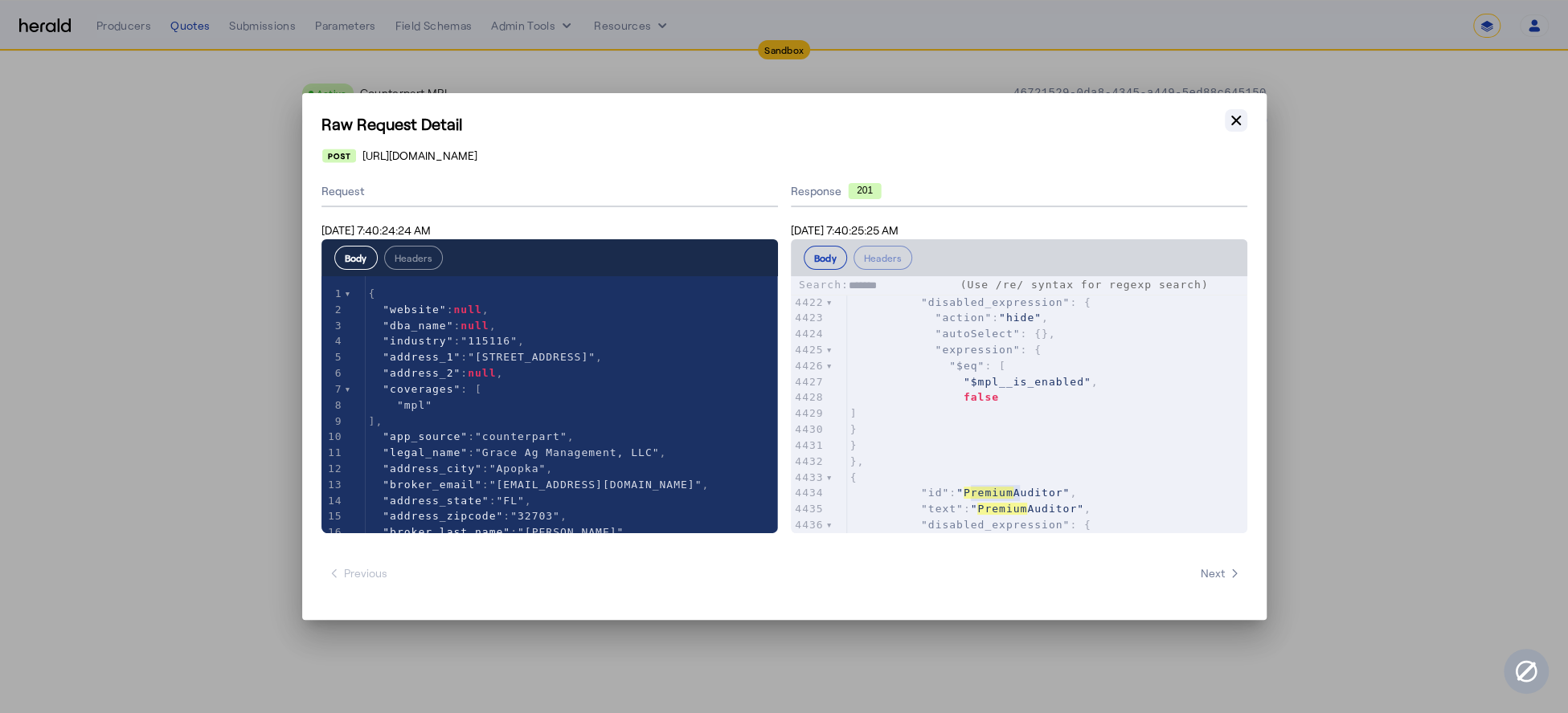
type textarea "*******"
click at [1229, 117] on icon "button" at bounding box center [1236, 120] width 16 height 16
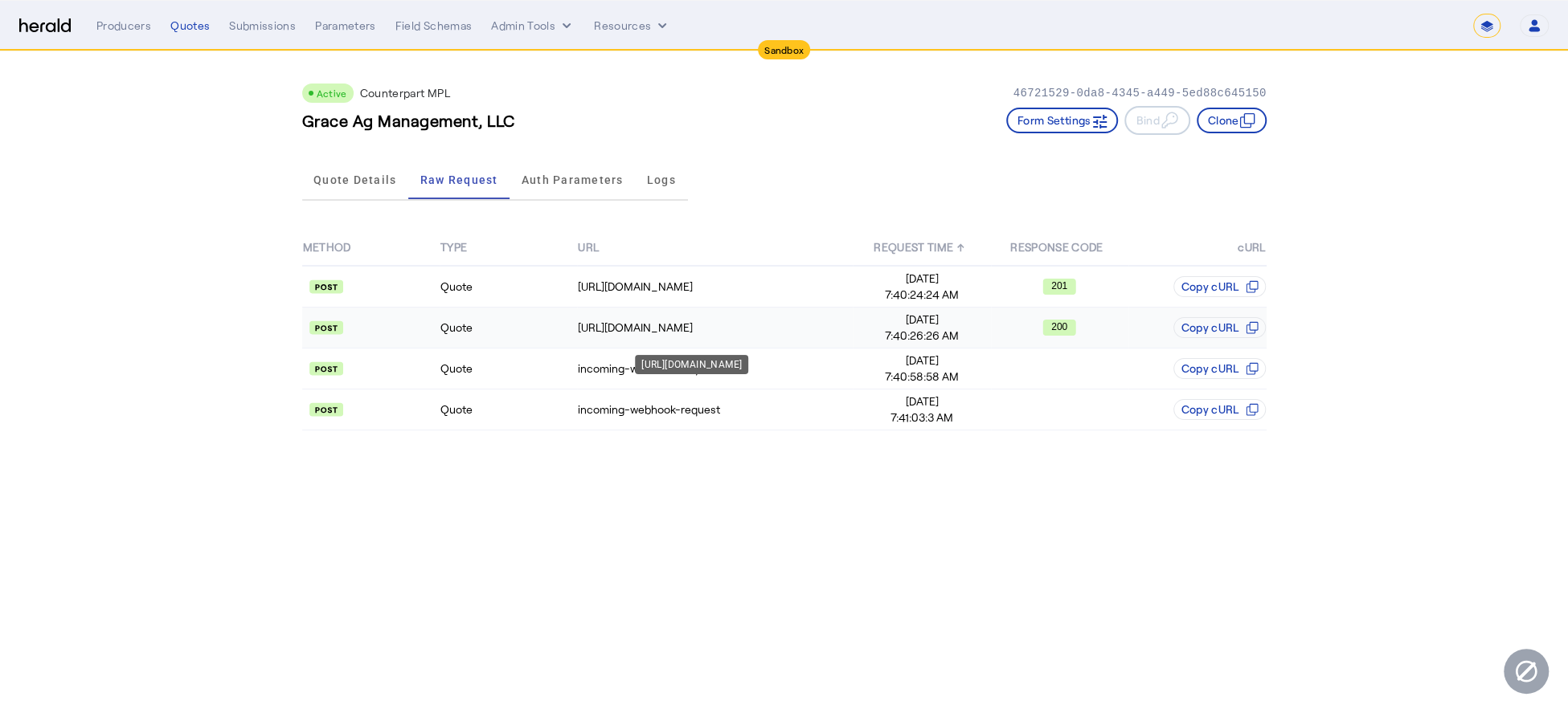
click at [698, 328] on div "https://sandbox-api.yourcounterpart.com/partners/v1/application/c1e29534-ba39-4…" at bounding box center [714, 328] width 274 height 16
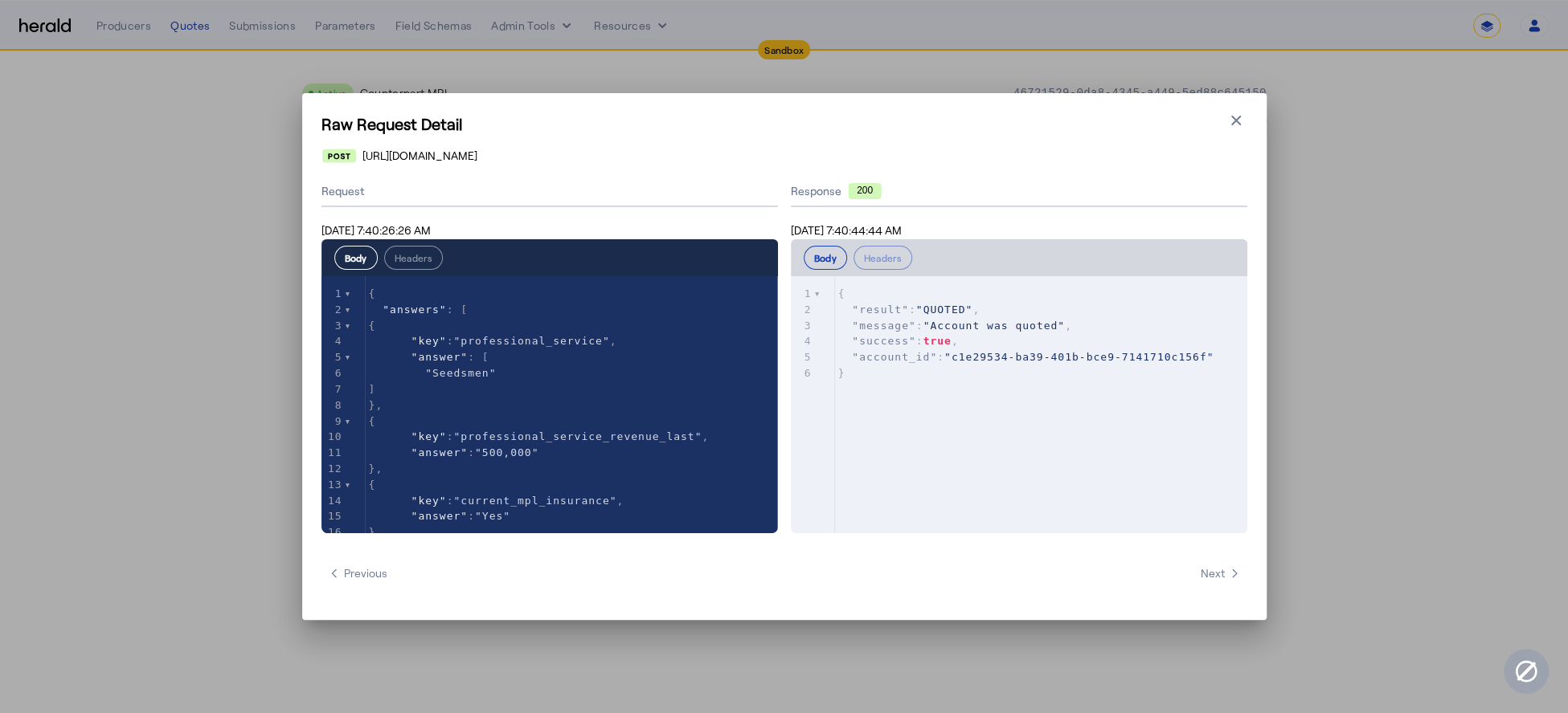
click at [975, 364] on pre ""account_id" : "c1e29534-ba39-401b-bce9-7141710c156f"" at bounding box center [1049, 357] width 429 height 16
click at [1237, 127] on icon "button" at bounding box center [1236, 120] width 16 height 16
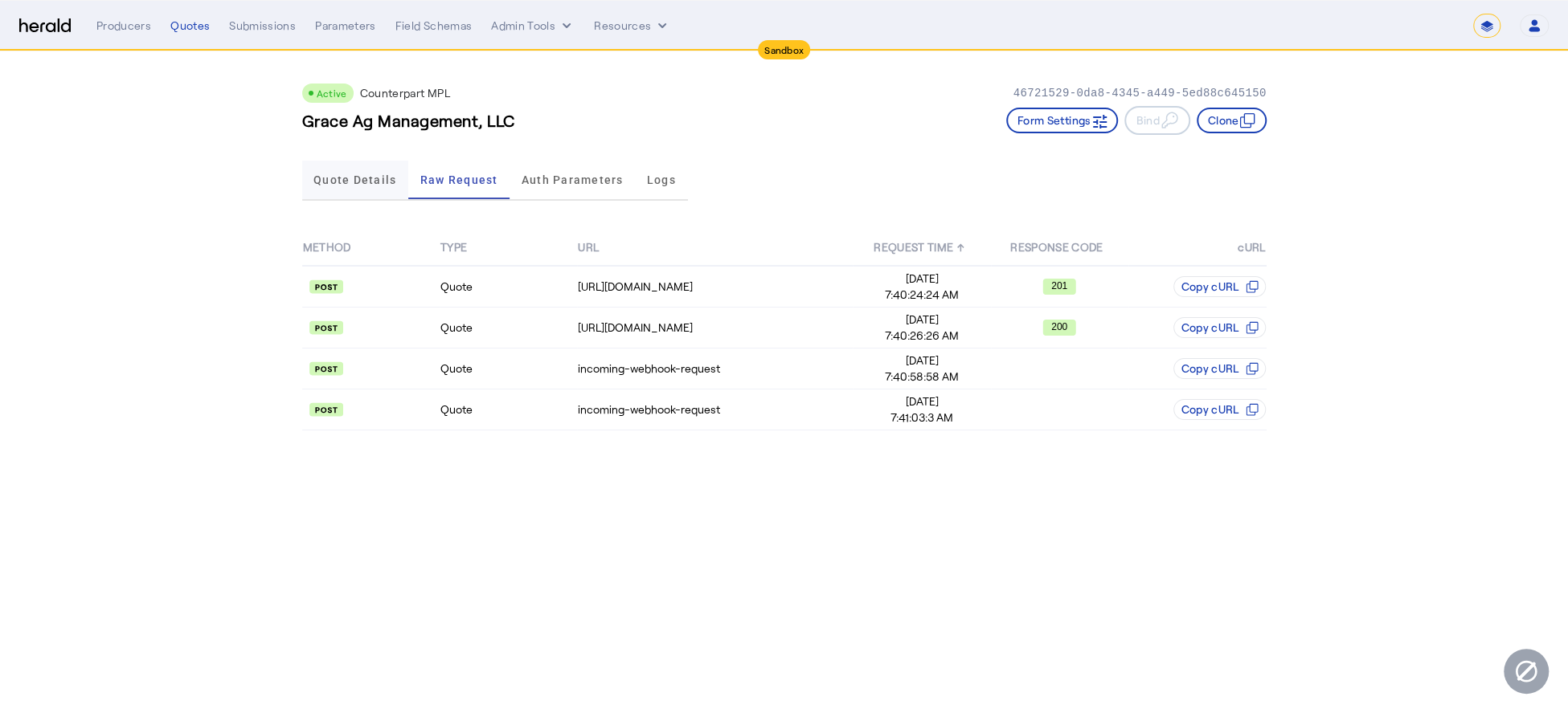
click at [363, 178] on span "Quote Details" at bounding box center [355, 180] width 83 height 12
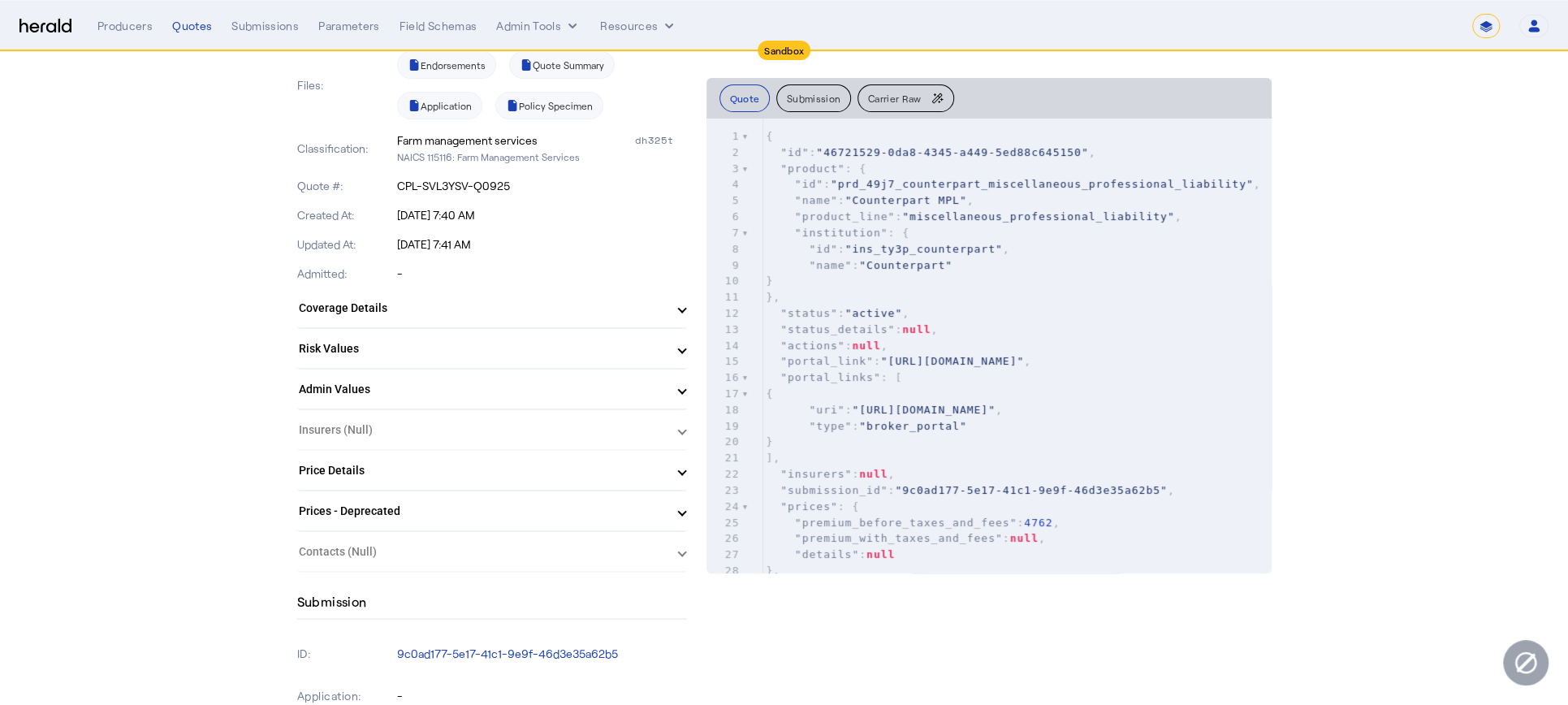
scroll to position [387, 0]
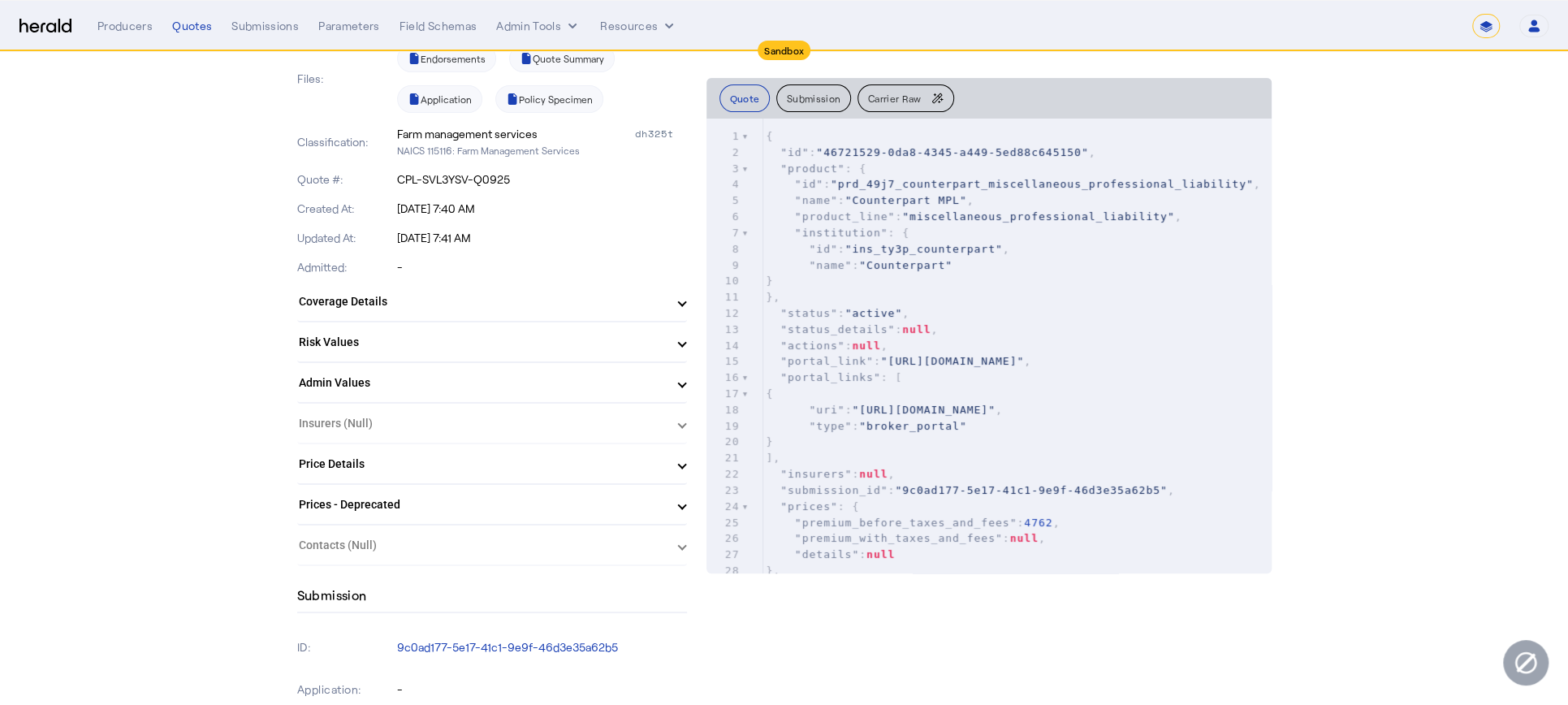
click at [620, 456] on mat-panel-title "Price Details" at bounding box center [482, 463] width 367 height 17
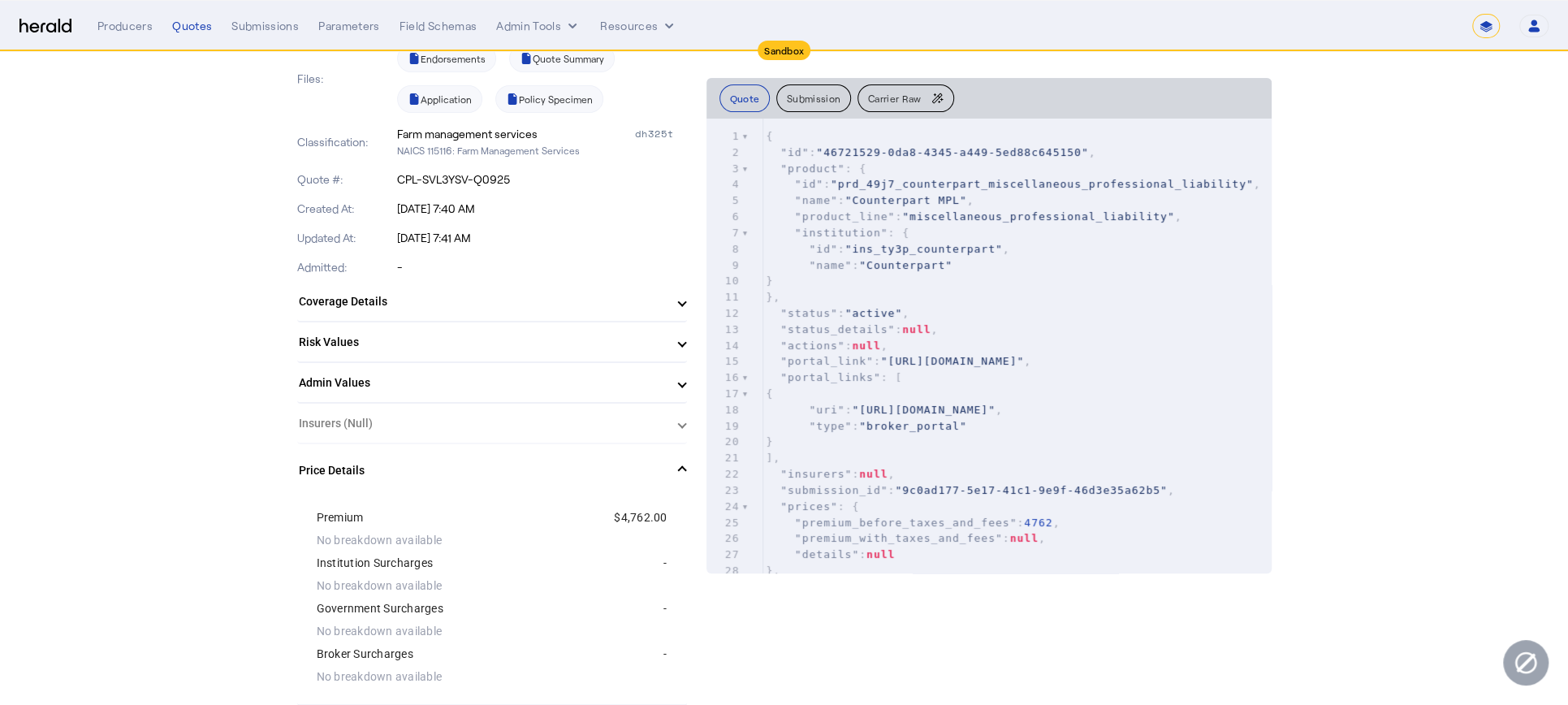
click at [620, 455] on mat-expansion-panel-header "Price Details" at bounding box center [492, 469] width 390 height 52
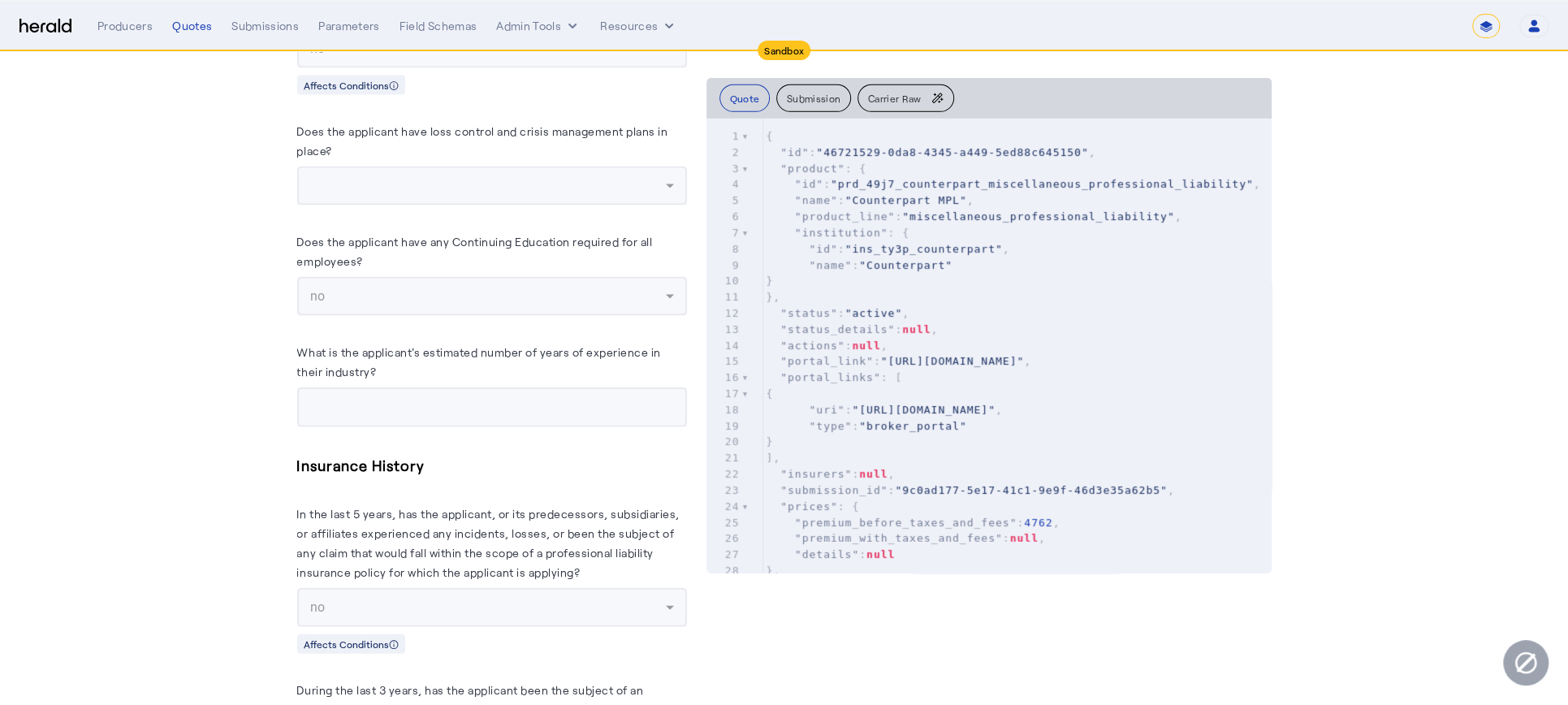
scroll to position [3800, 0]
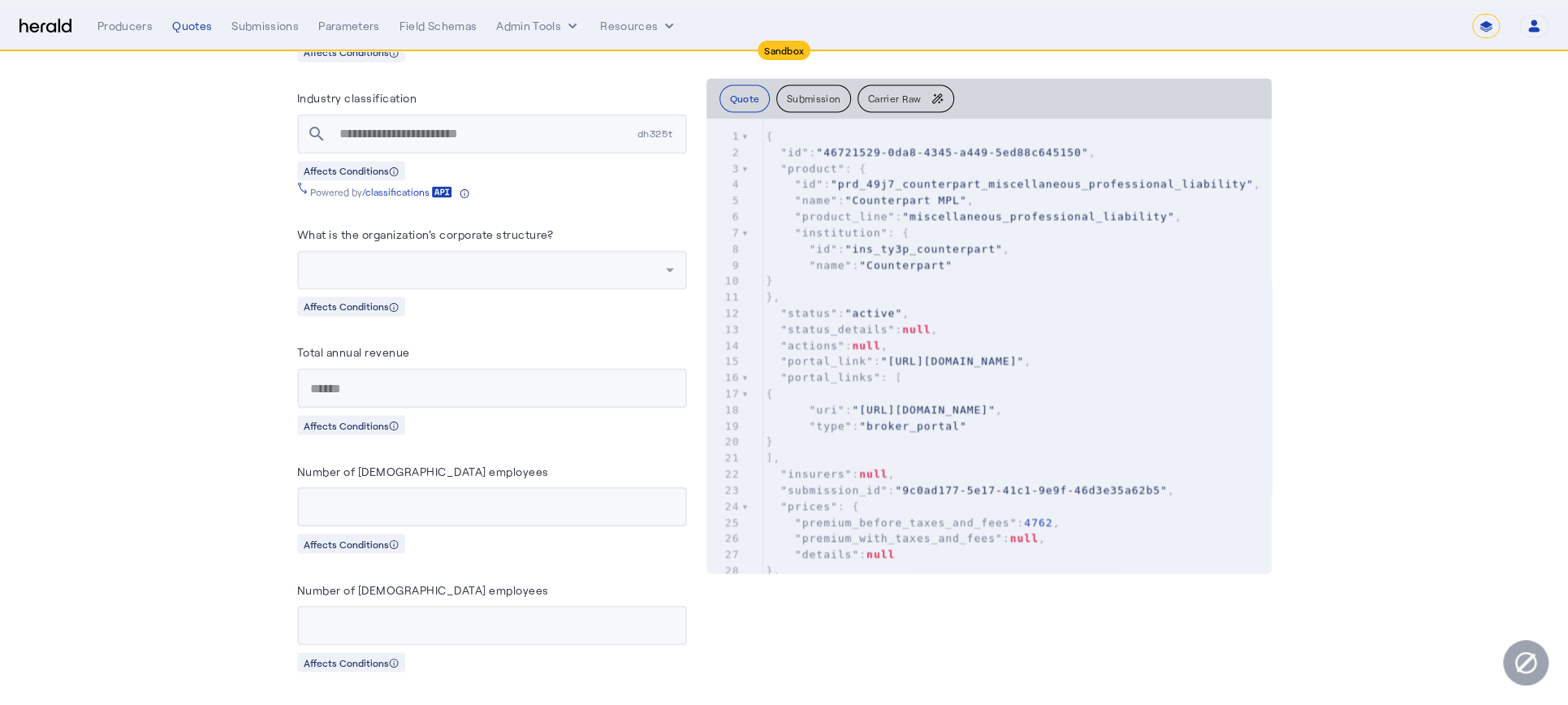
scroll to position [855, 0]
